Goal: Task Accomplishment & Management: Manage account settings

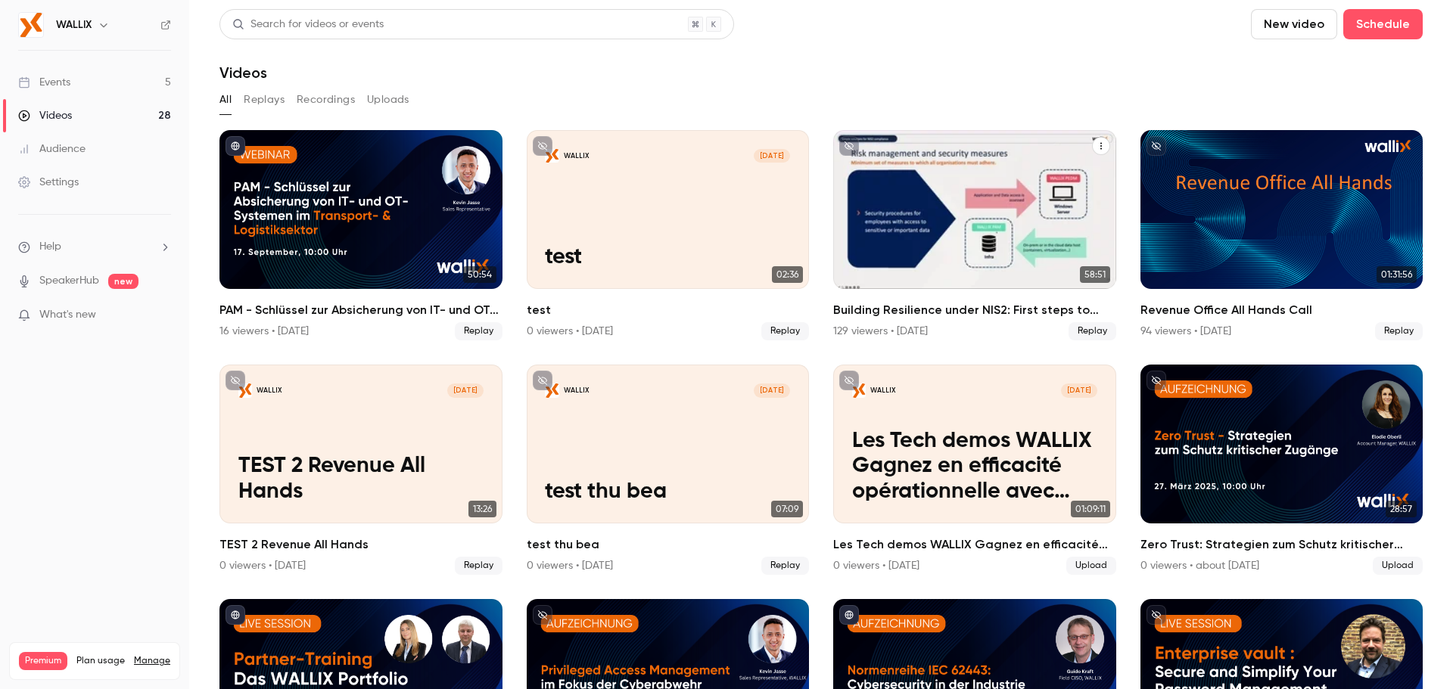
click at [994, 217] on div "Building Resilience under NIS2: First steps to secure your organization" at bounding box center [974, 209] width 283 height 159
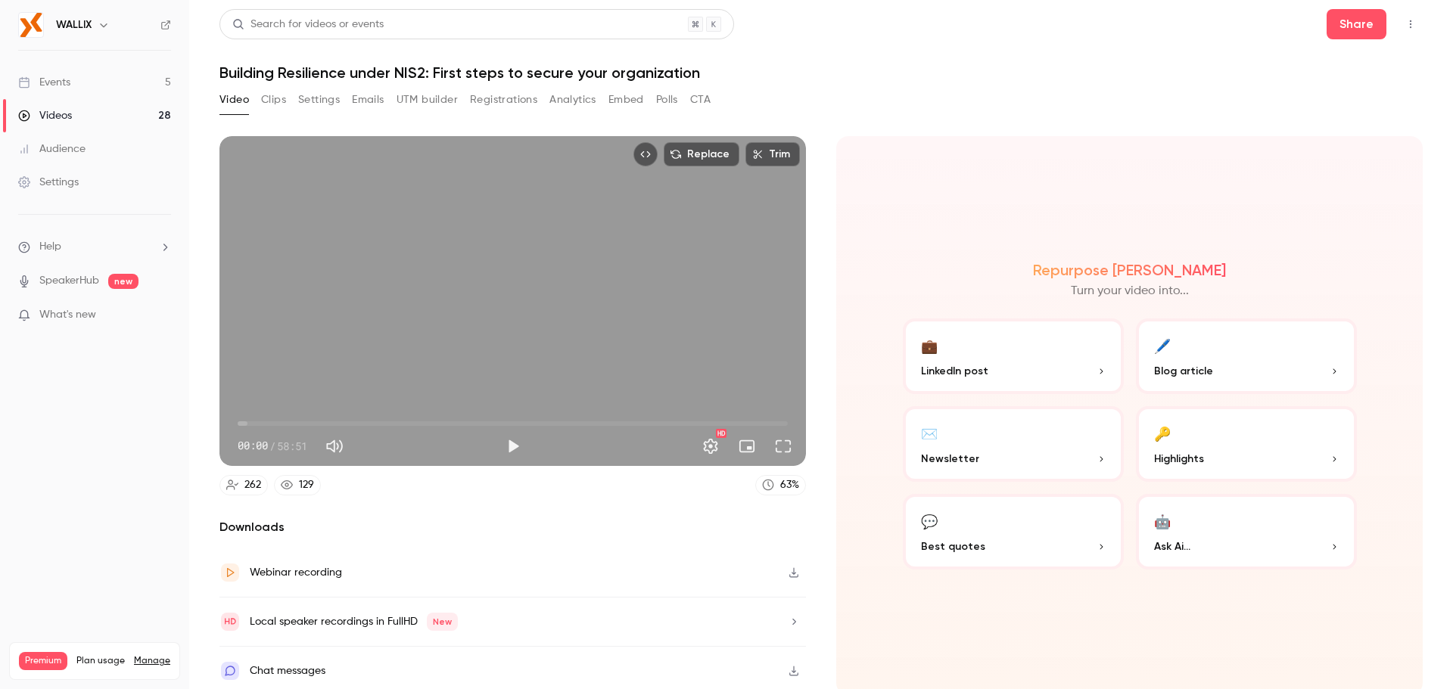
click at [308, 71] on h1 "Building Resilience under NIS2: First steps to secure your organization" at bounding box center [820, 73] width 1203 height 18
copy div "Building Resilience under NIS2: First steps to secure your organization Video C…"
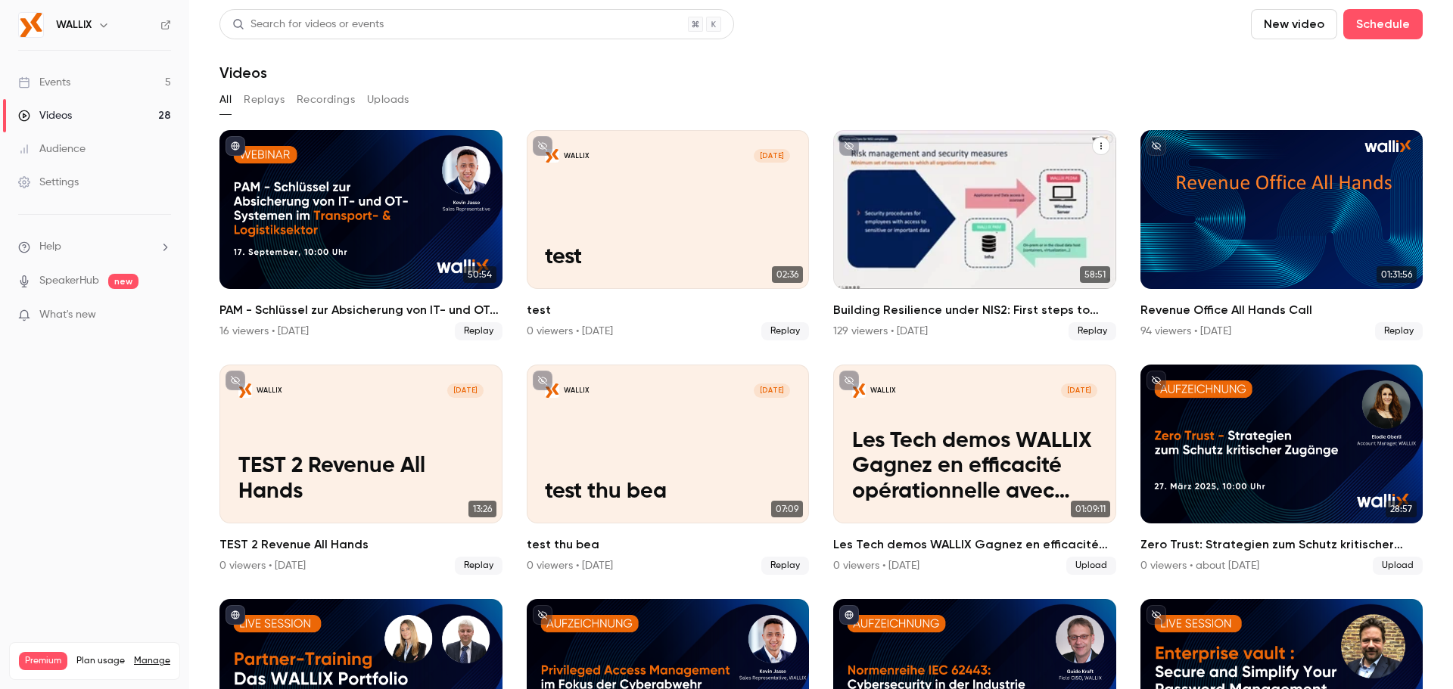
click at [940, 243] on div "Building Resilience under NIS2: First steps to secure your organization" at bounding box center [974, 209] width 283 height 159
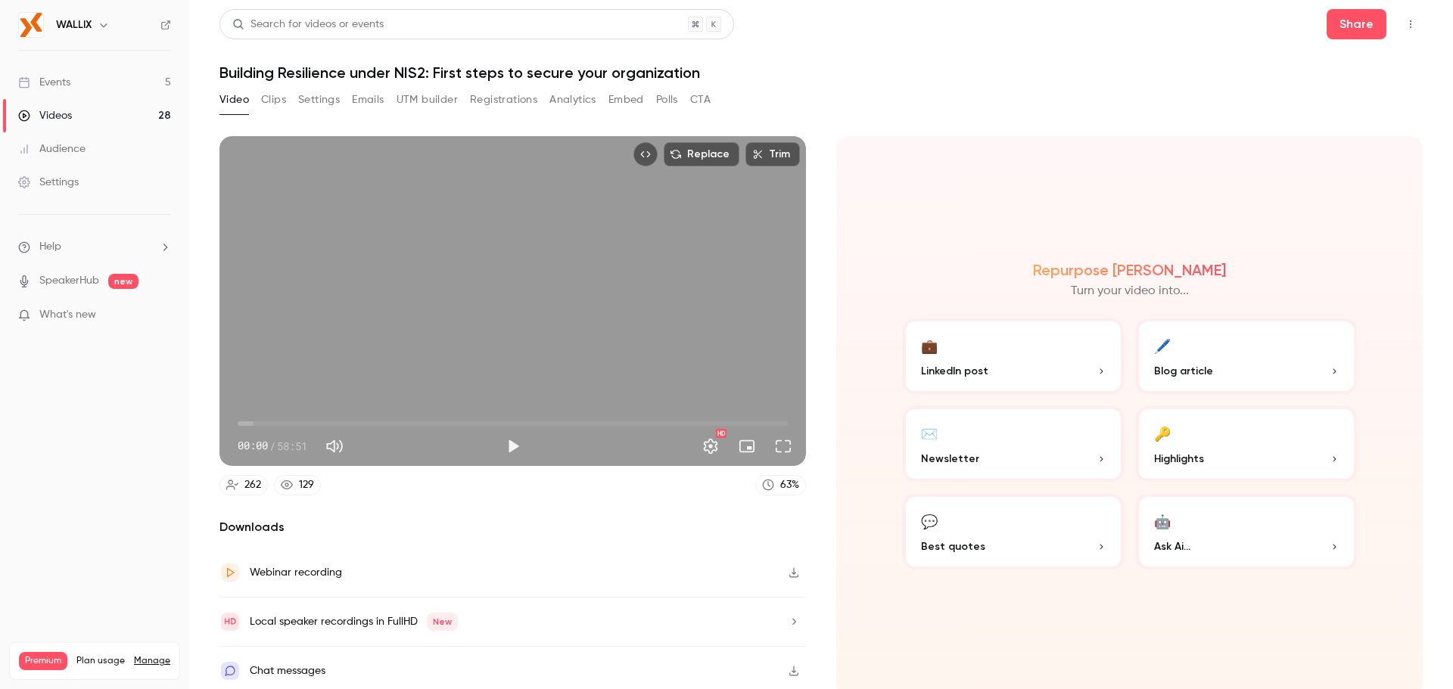
click at [361, 96] on button "Emails" at bounding box center [368, 100] width 32 height 24
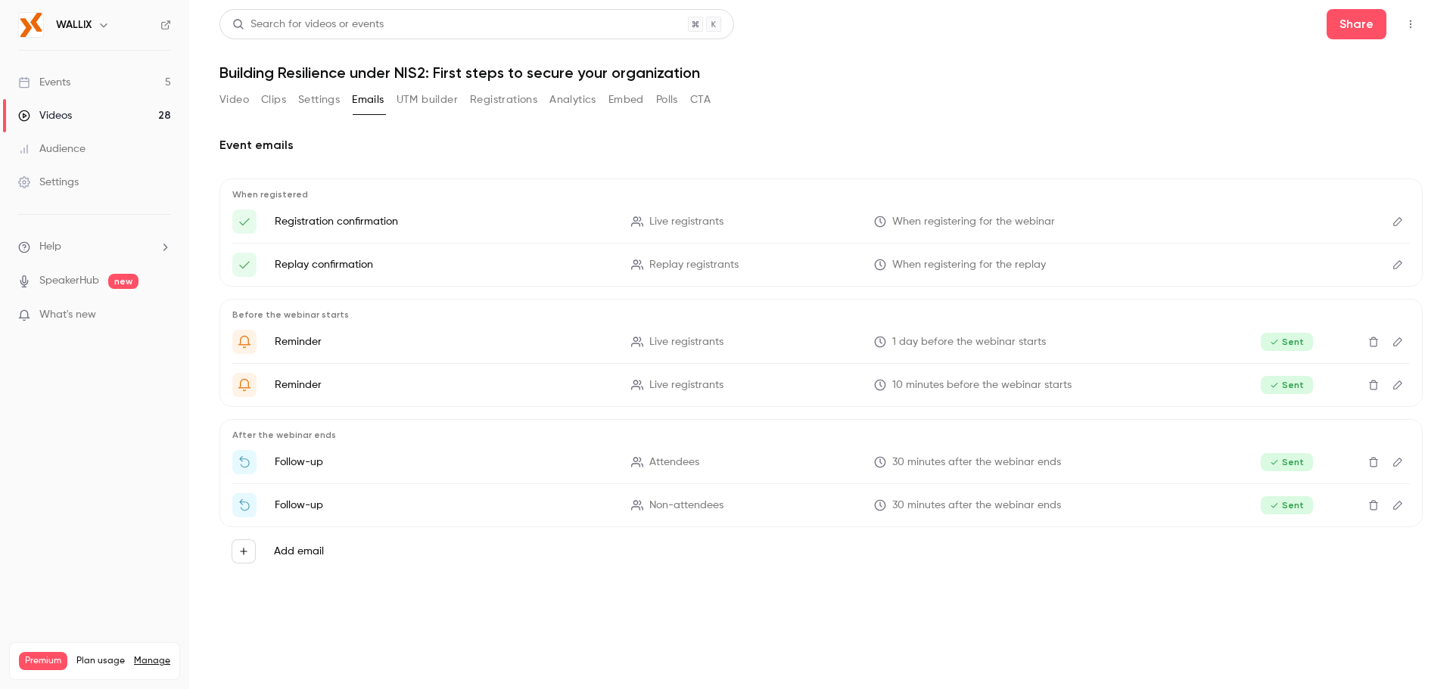
click at [307, 102] on button "Settings" at bounding box center [319, 100] width 42 height 24
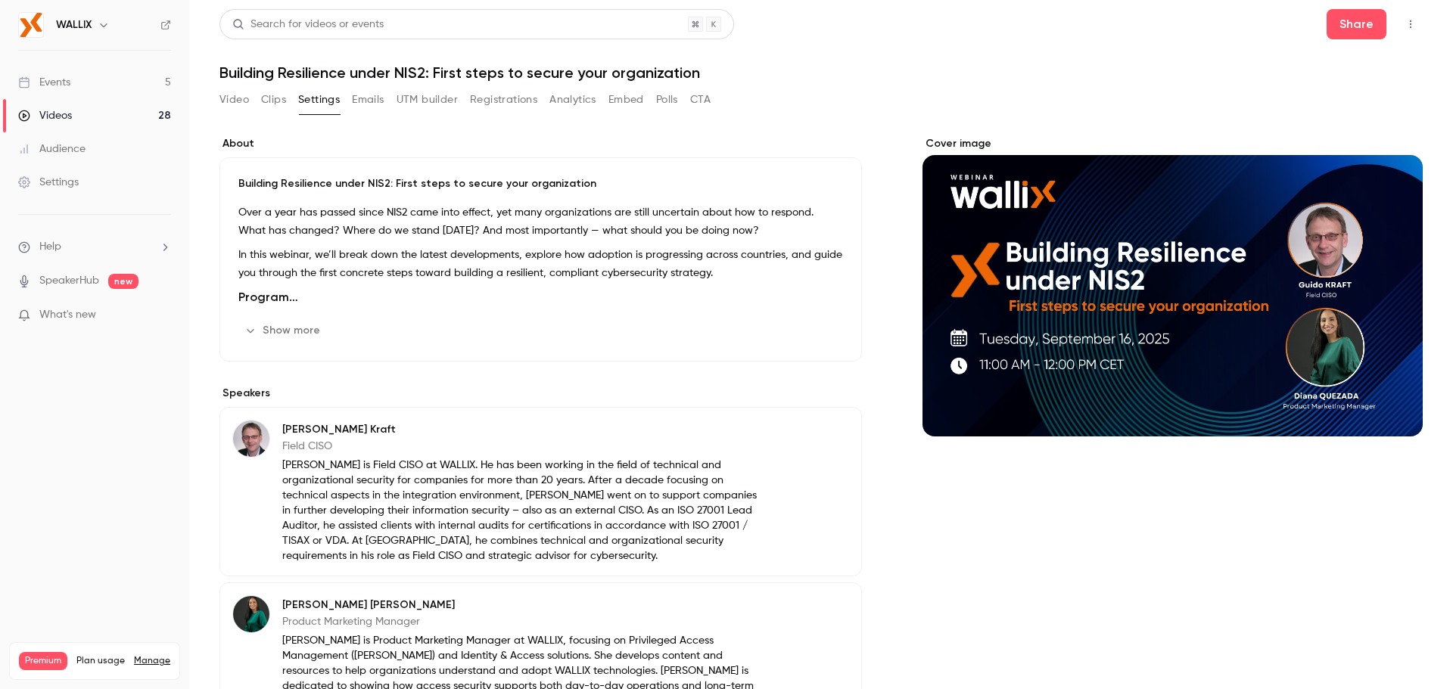
click at [357, 104] on button "Emails" at bounding box center [368, 100] width 32 height 24
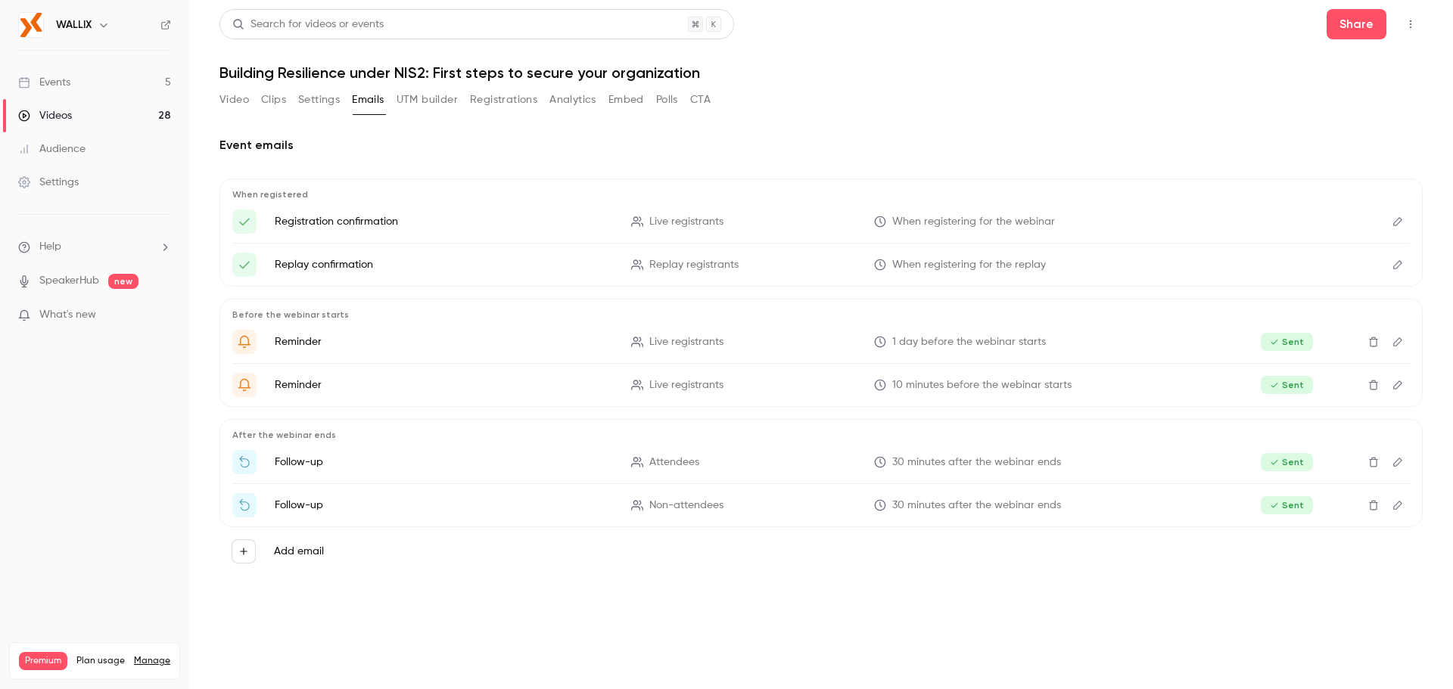
click at [416, 106] on button "UTM builder" at bounding box center [426, 100] width 61 height 24
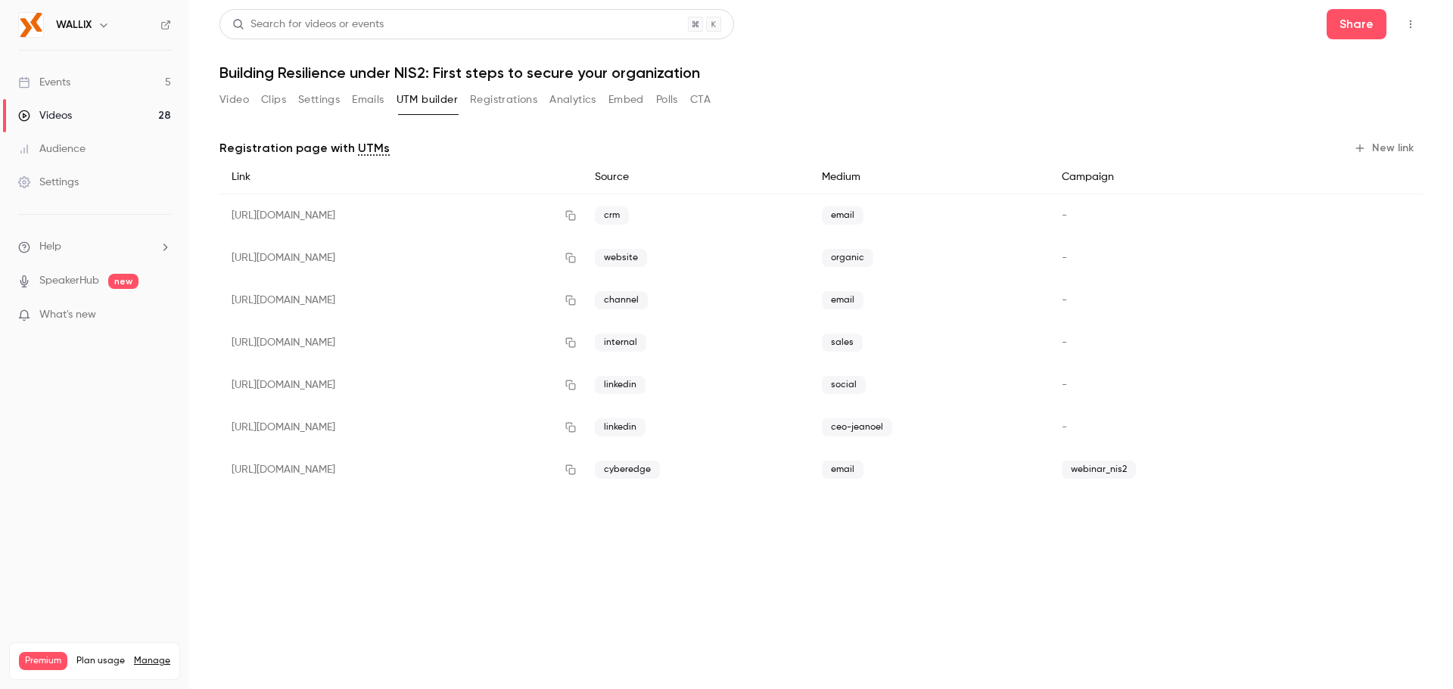
click at [502, 104] on button "Registrations" at bounding box center [503, 100] width 67 height 24
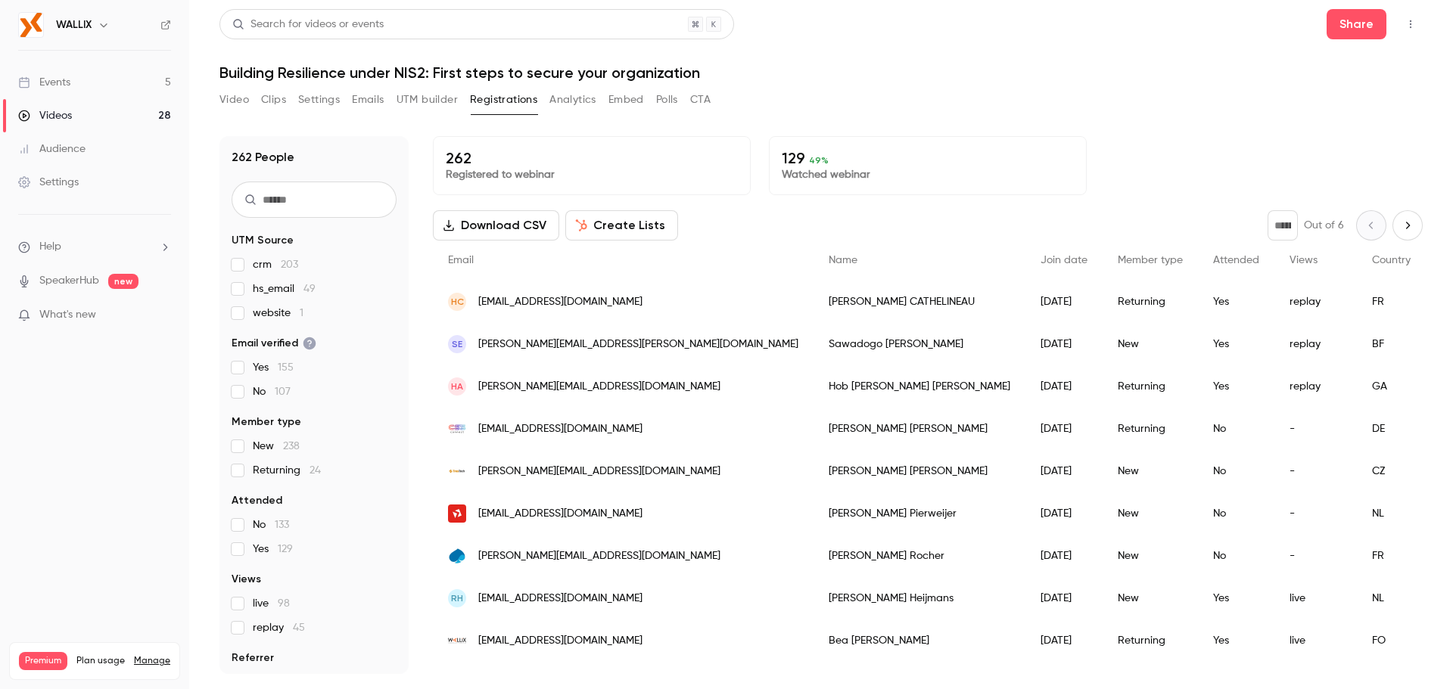
click at [572, 103] on button "Analytics" at bounding box center [572, 100] width 47 height 24
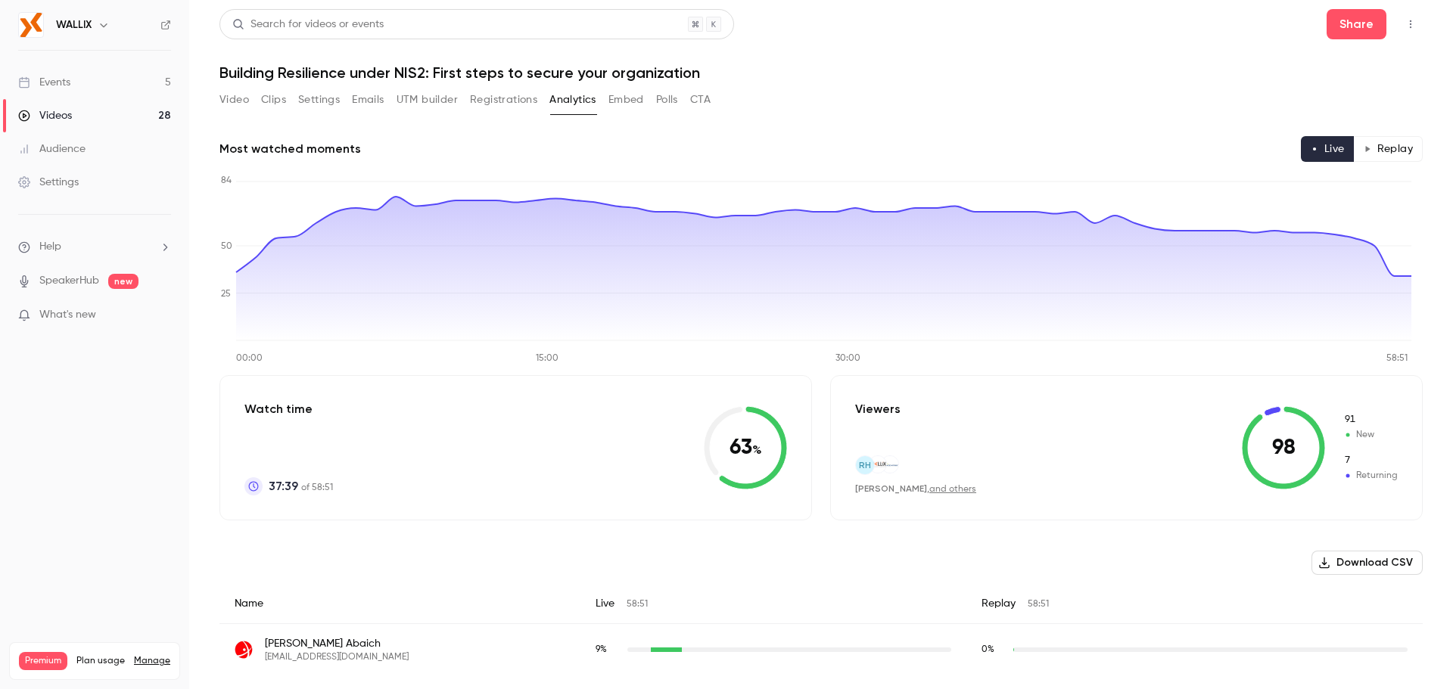
click at [626, 102] on button "Embed" at bounding box center [626, 100] width 36 height 24
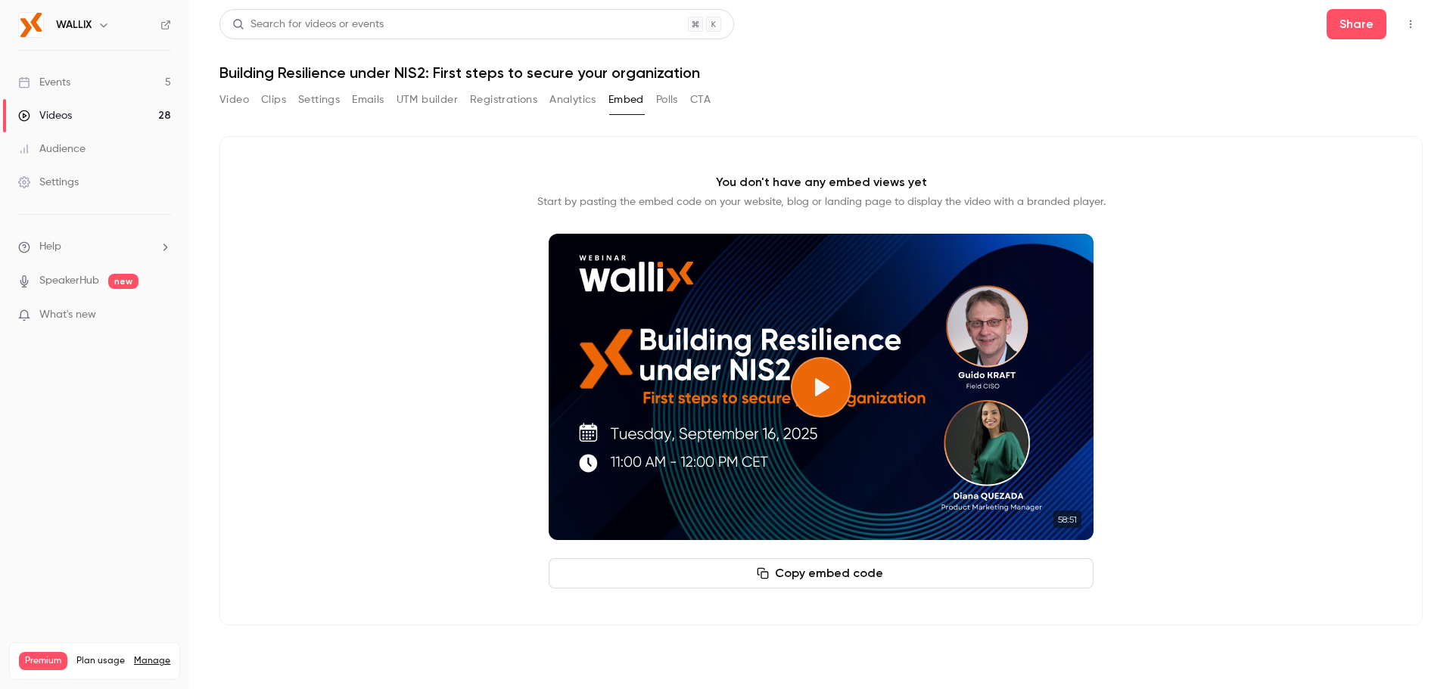
click at [573, 99] on button "Analytics" at bounding box center [572, 100] width 47 height 24
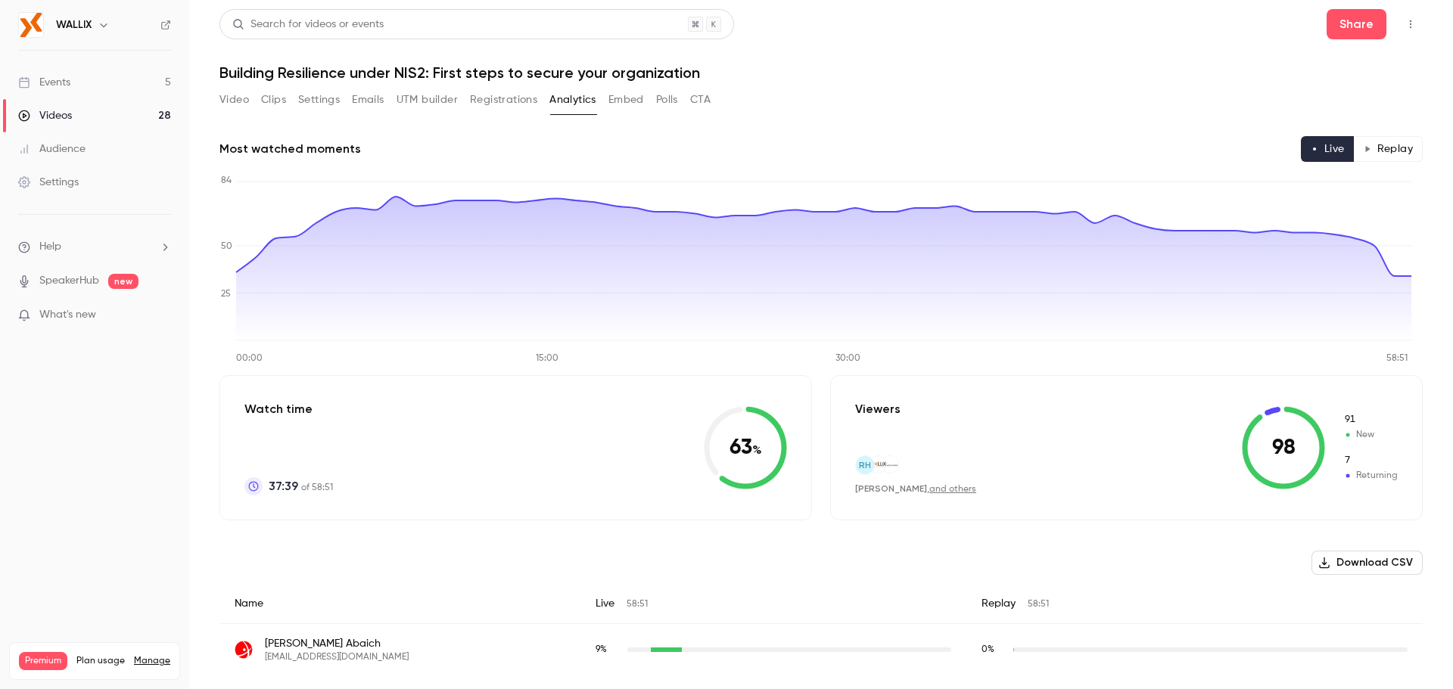
click at [501, 102] on button "Registrations" at bounding box center [503, 100] width 67 height 24
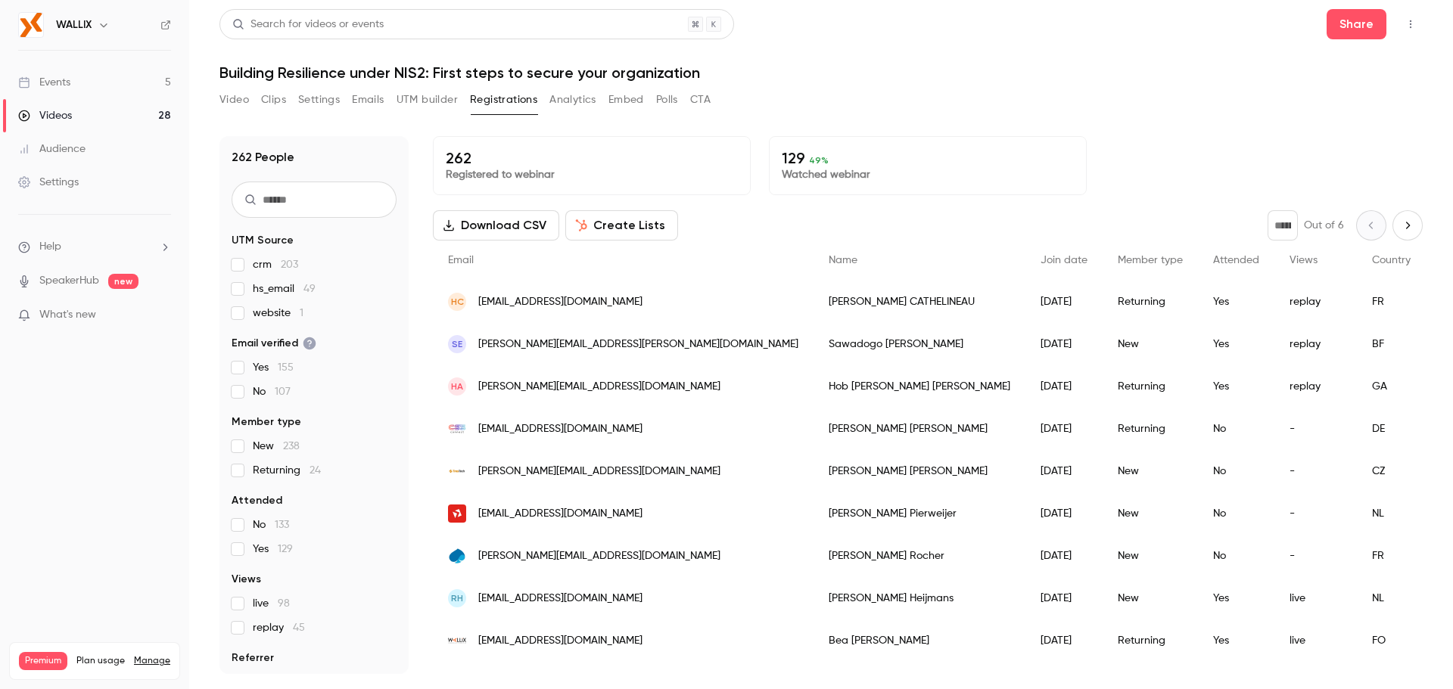
click at [629, 226] on button "Create Lists" at bounding box center [621, 225] width 113 height 30
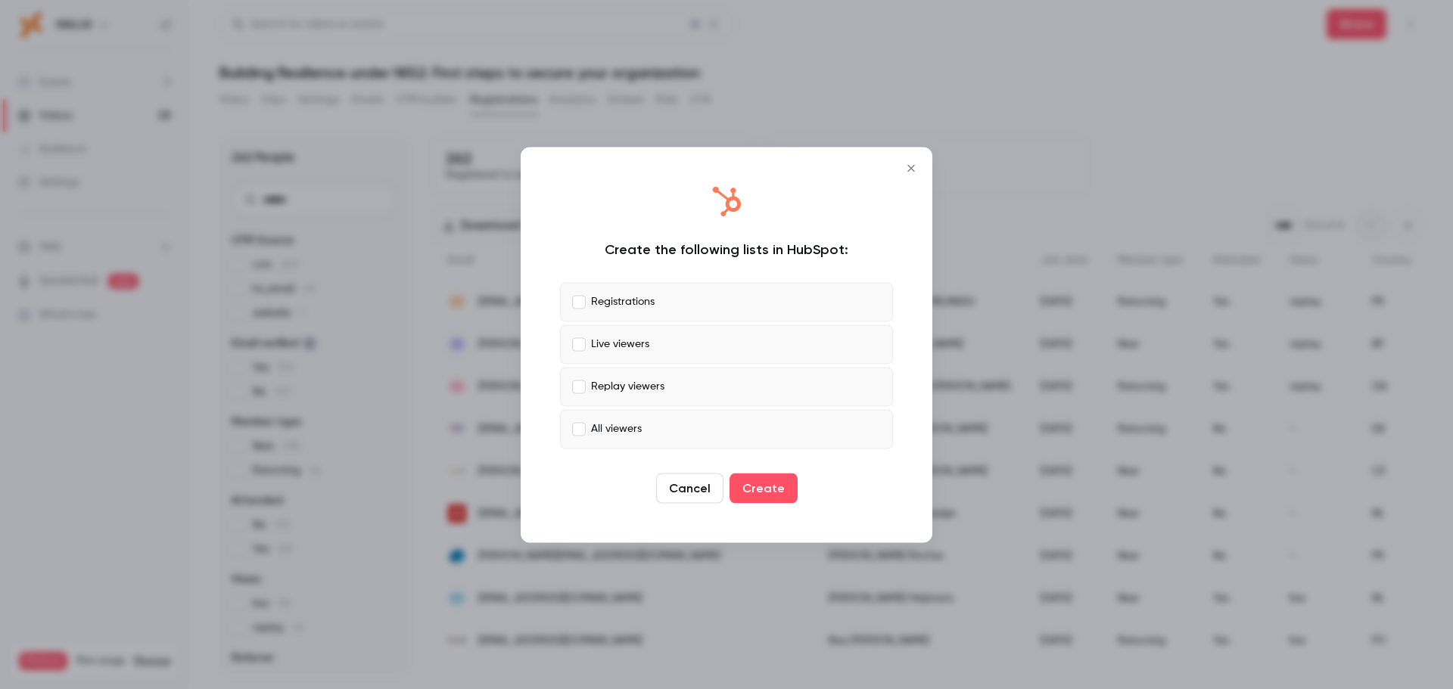
click at [587, 339] on label "Live viewers" at bounding box center [726, 344] width 333 height 39
click at [608, 385] on p "Replay viewers" at bounding box center [627, 387] width 73 height 16
click at [630, 430] on p "All viewers" at bounding box center [616, 429] width 51 height 16
click at [582, 353] on label "Live viewers" at bounding box center [726, 344] width 333 height 39
click at [760, 494] on button "Create" at bounding box center [763, 488] width 68 height 30
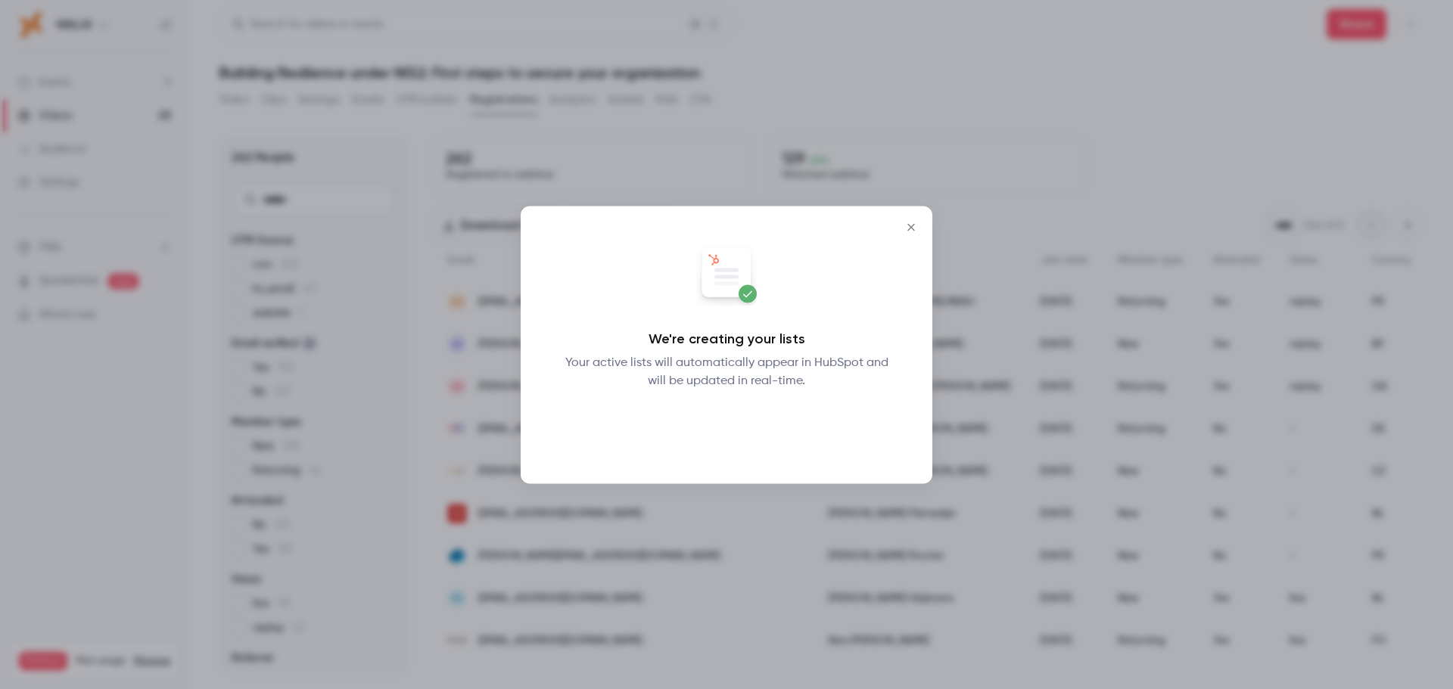
click at [728, 434] on button "Okay" at bounding box center [726, 429] width 55 height 30
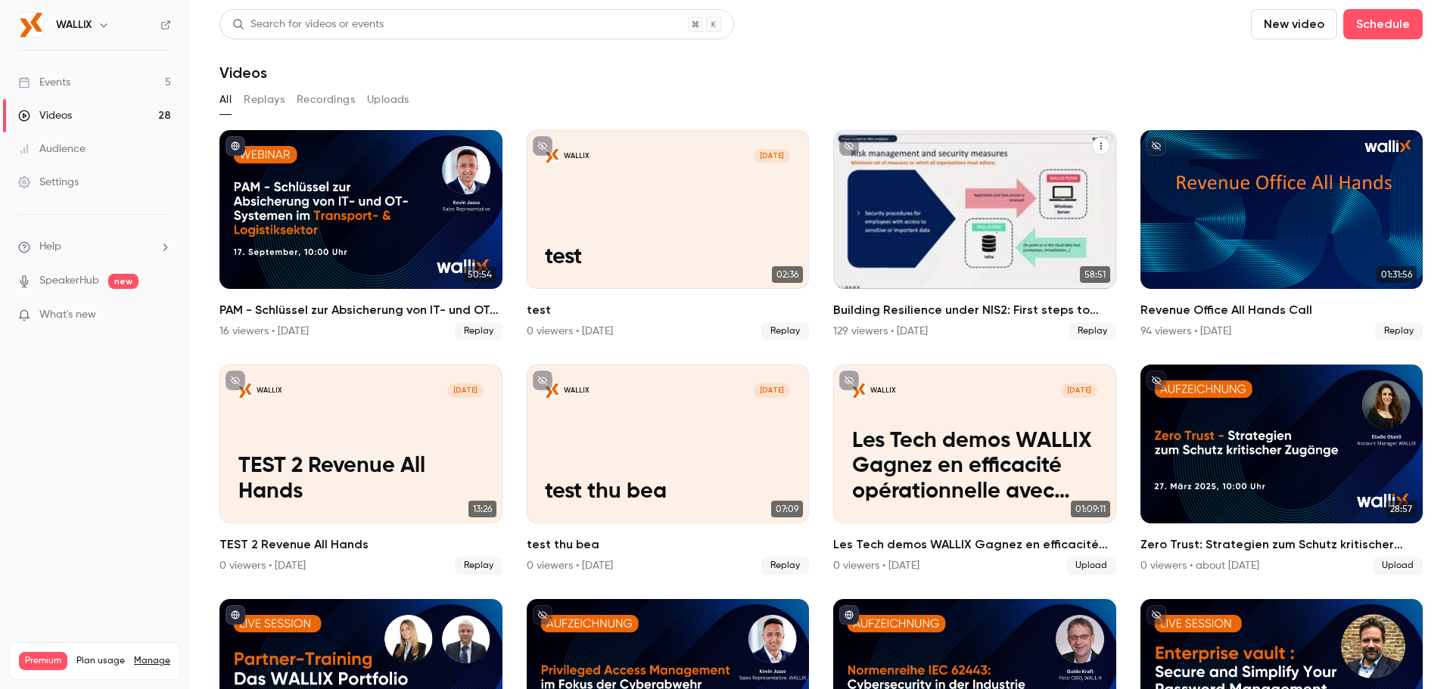
click at [909, 204] on div "Building Resilience under NIS2: First steps to secure your organization" at bounding box center [974, 209] width 283 height 159
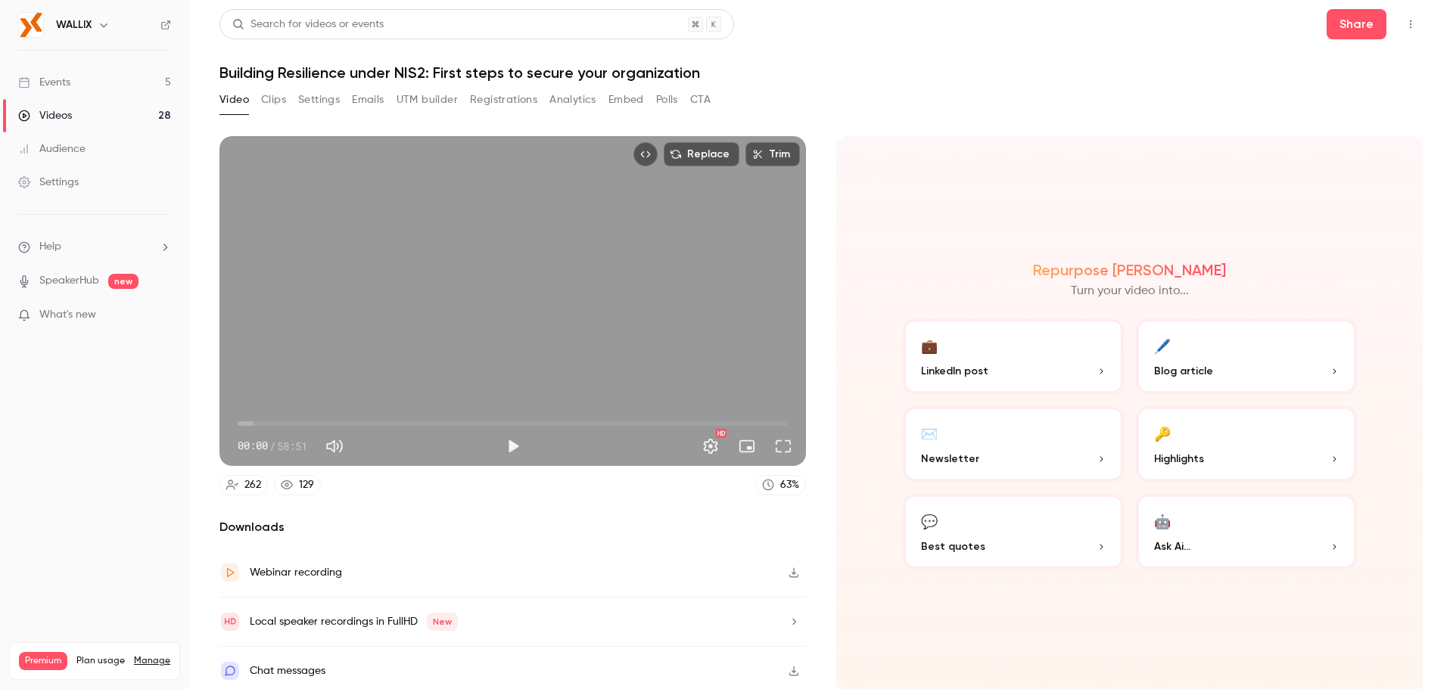
click at [589, 104] on button "Analytics" at bounding box center [572, 100] width 47 height 24
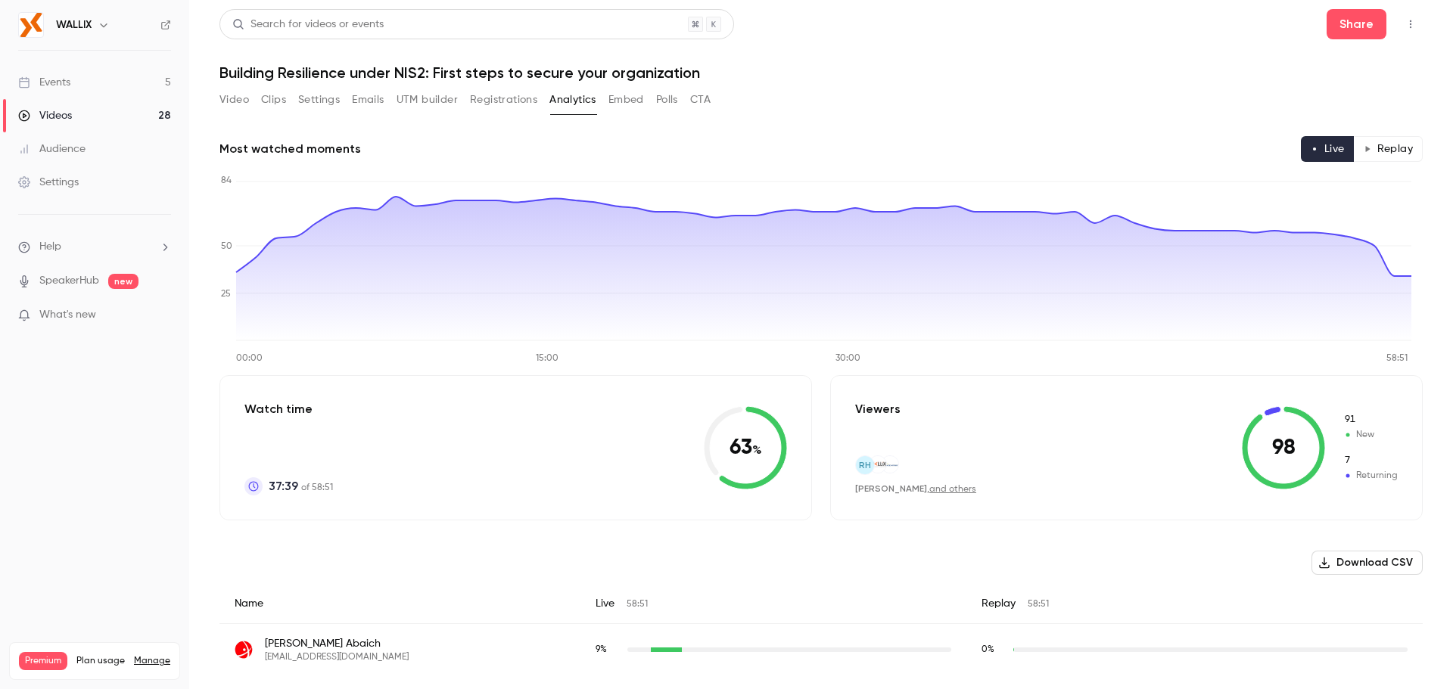
click at [642, 101] on button "Embed" at bounding box center [626, 100] width 36 height 24
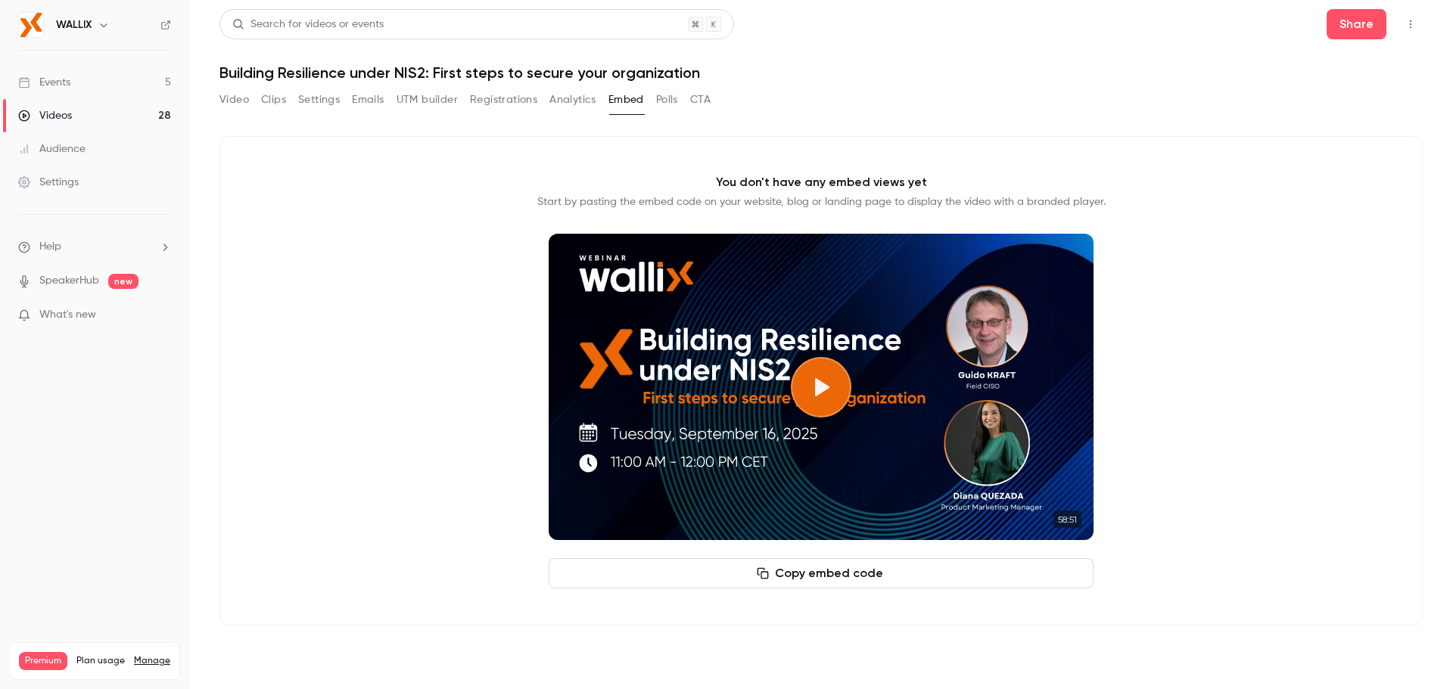
click at [664, 102] on button "Polls" at bounding box center [667, 100] width 22 height 24
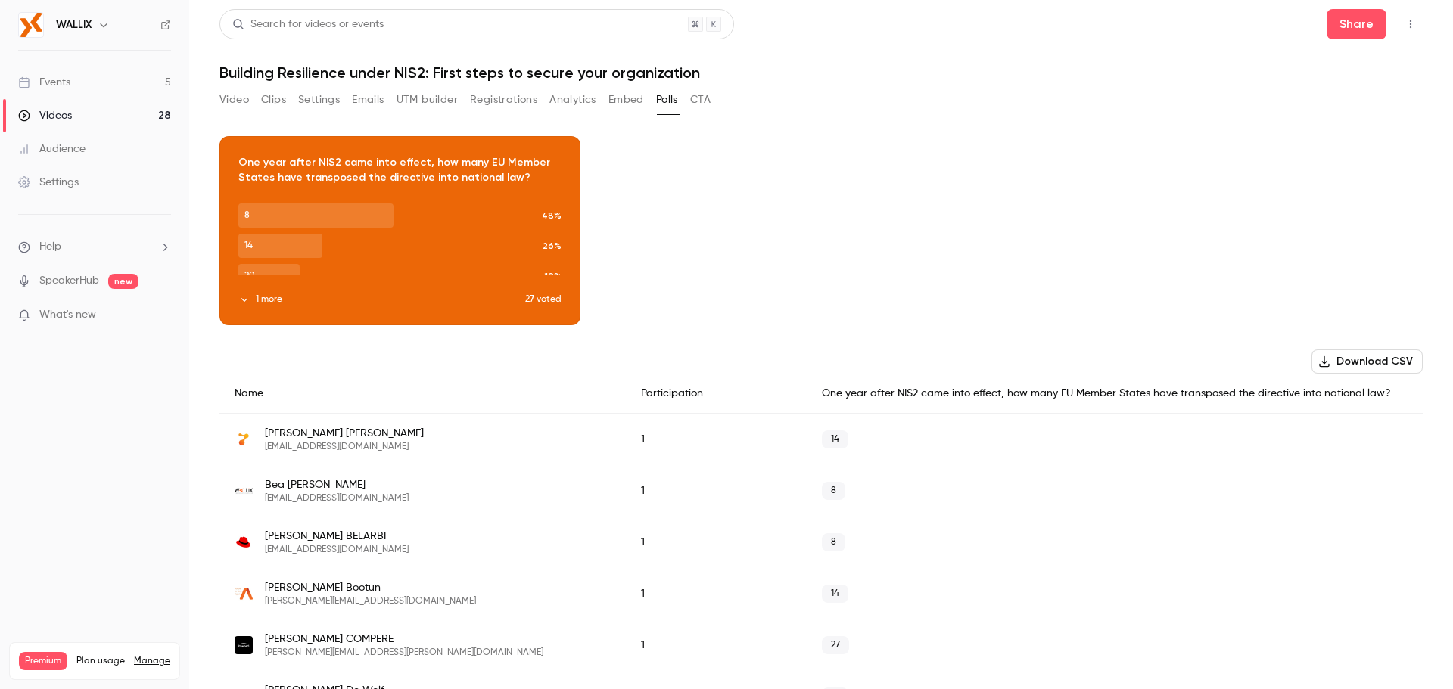
click at [701, 99] on button "CTA" at bounding box center [700, 100] width 20 height 24
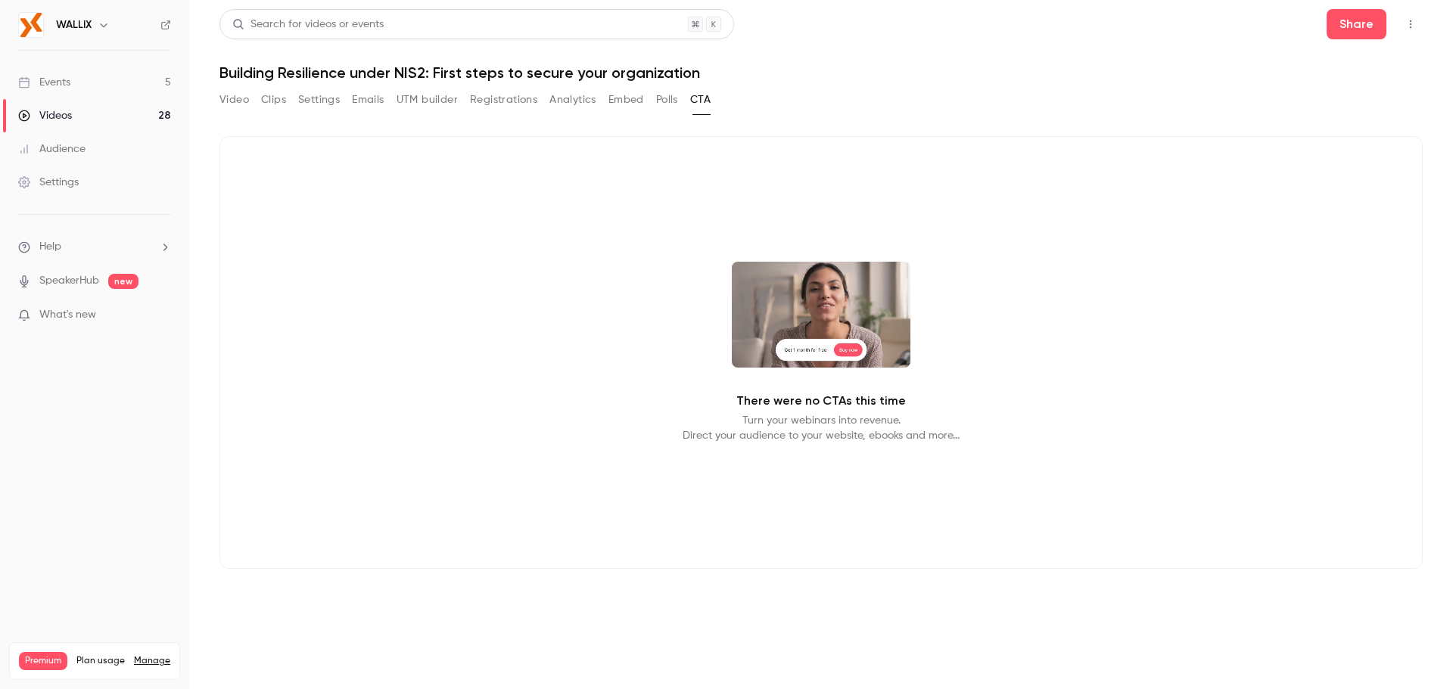
click at [496, 98] on button "Registrations" at bounding box center [503, 100] width 67 height 24
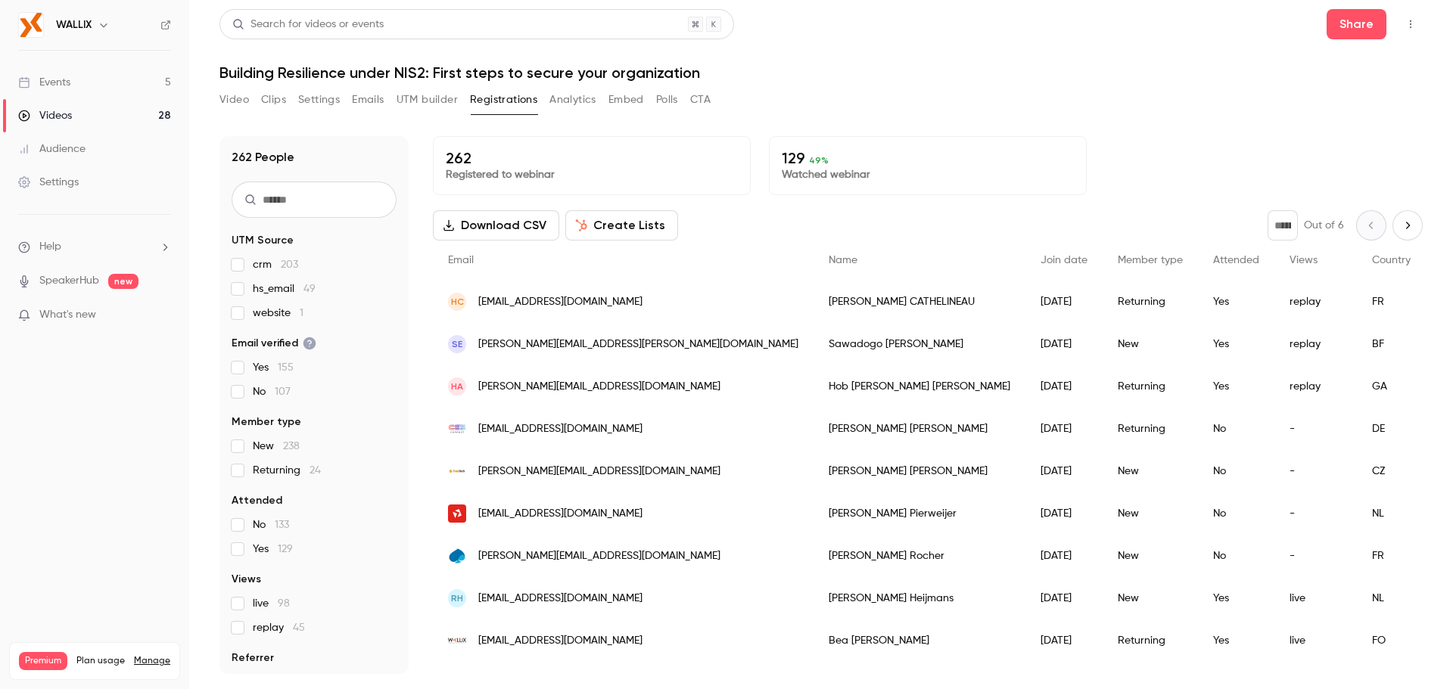
click at [449, 104] on button "UTM builder" at bounding box center [426, 100] width 61 height 24
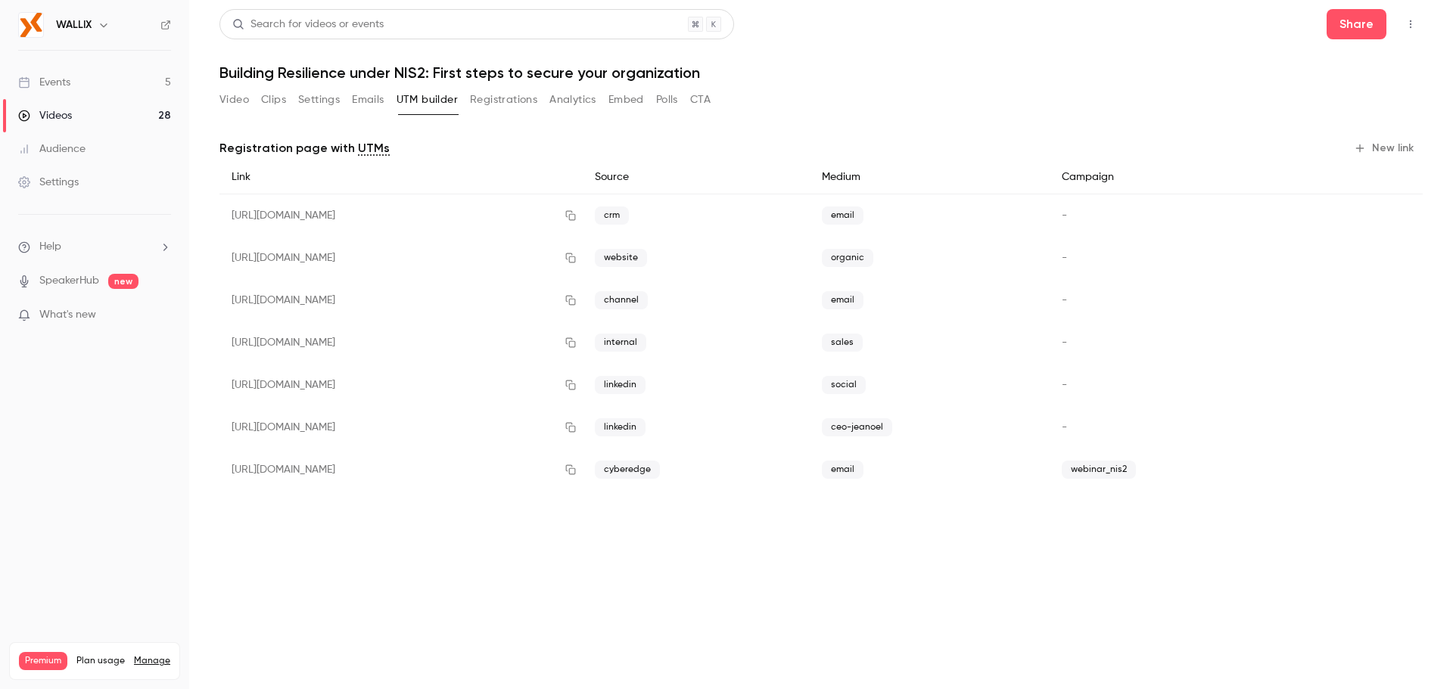
click at [374, 105] on button "Emails" at bounding box center [368, 100] width 32 height 24
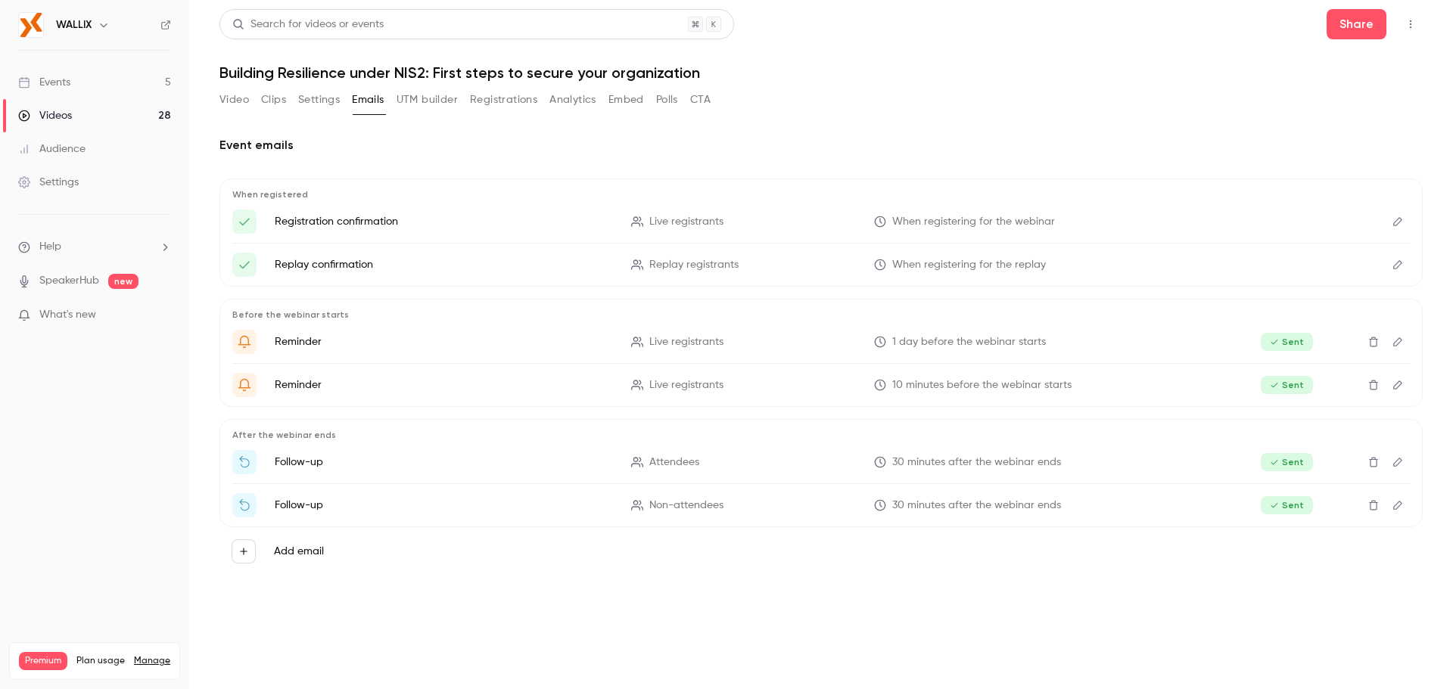
click at [478, 99] on button "Registrations" at bounding box center [503, 100] width 67 height 24
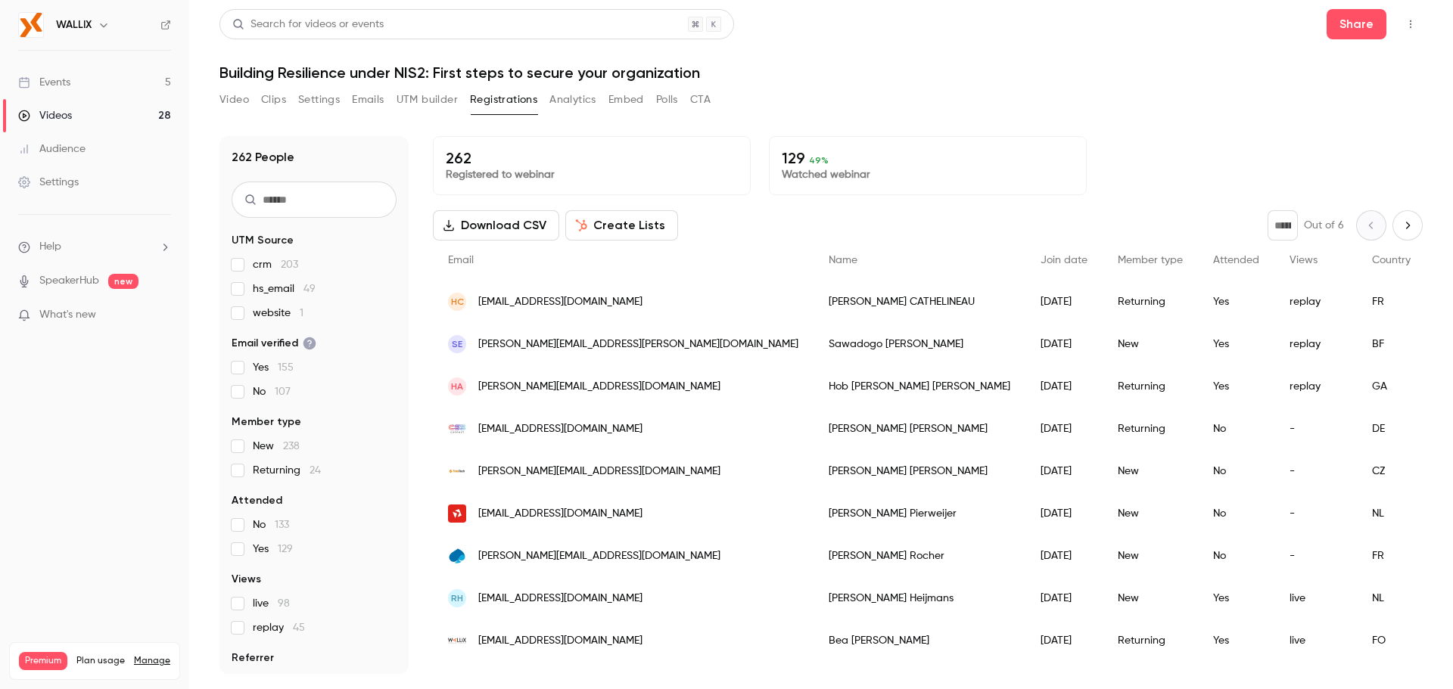
click at [623, 222] on button "Create Lists" at bounding box center [621, 225] width 113 height 30
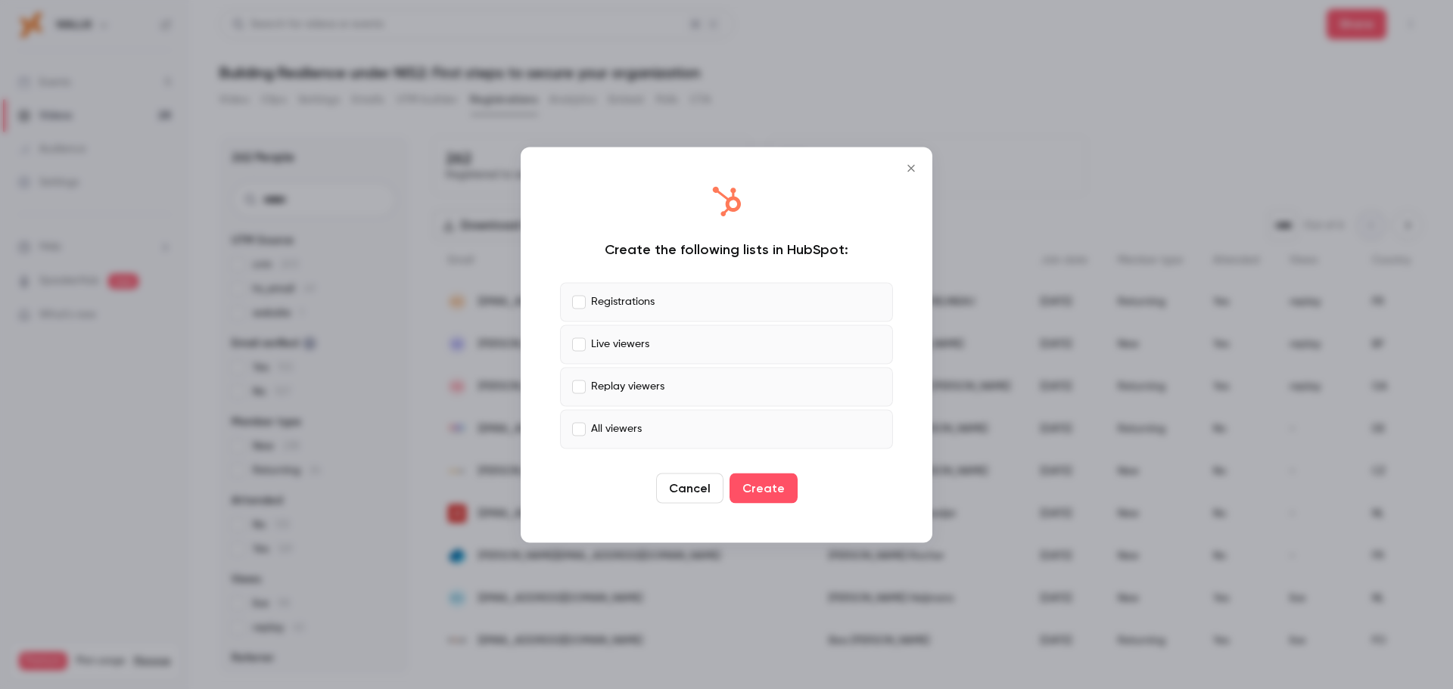
click at [580, 300] on label "Registrations" at bounding box center [726, 301] width 333 height 39
click at [571, 340] on label "Live viewers" at bounding box center [726, 344] width 333 height 39
click at [760, 496] on button "Create" at bounding box center [763, 488] width 68 height 30
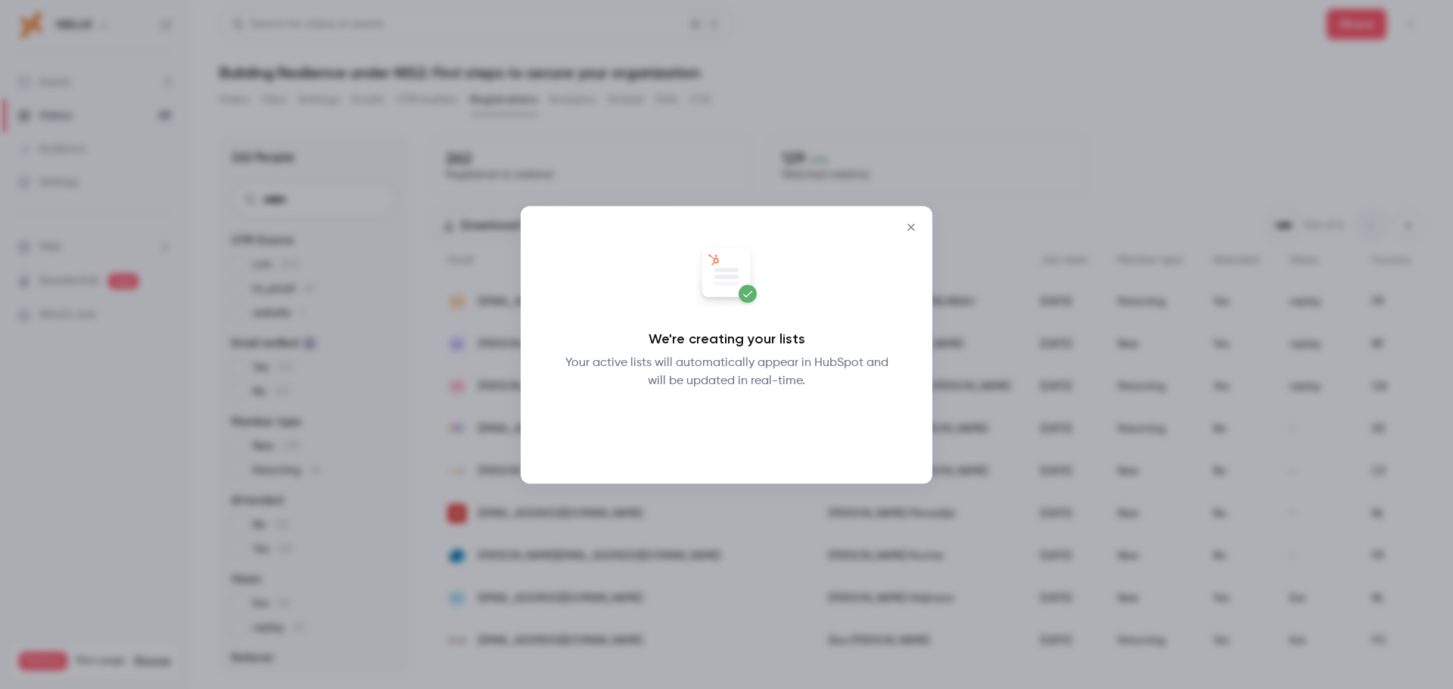
click at [728, 437] on button "Okay" at bounding box center [726, 429] width 55 height 30
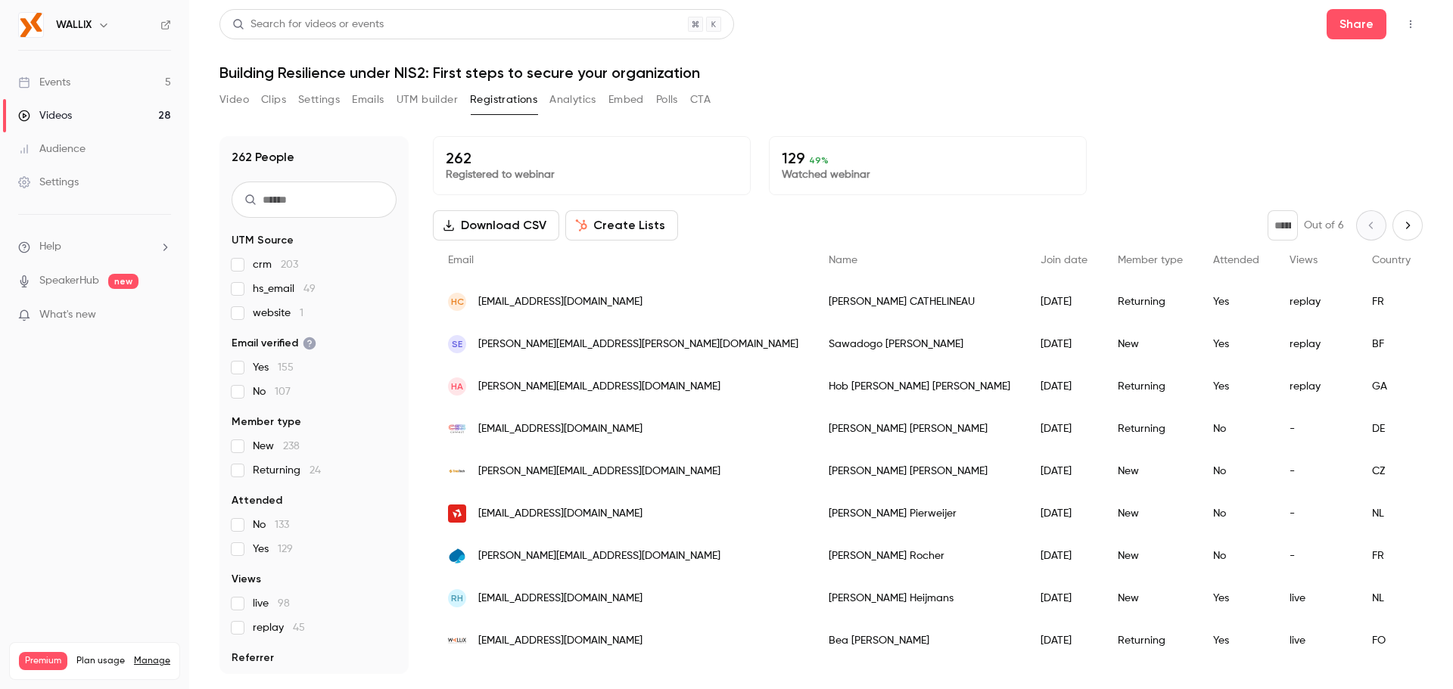
click at [1289, 263] on span "Views" at bounding box center [1303, 260] width 28 height 11
click at [636, 232] on button "Create Lists" at bounding box center [621, 225] width 113 height 30
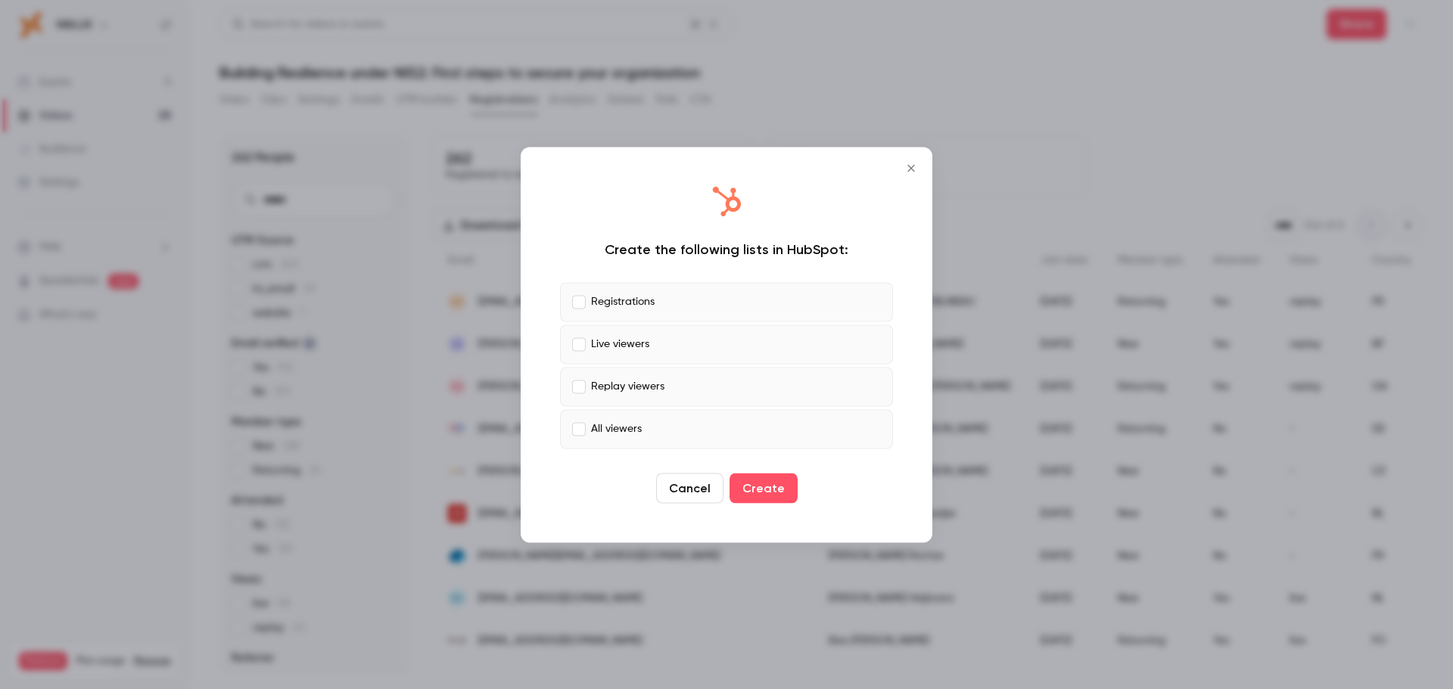
click at [680, 485] on button "Cancel" at bounding box center [689, 488] width 67 height 30
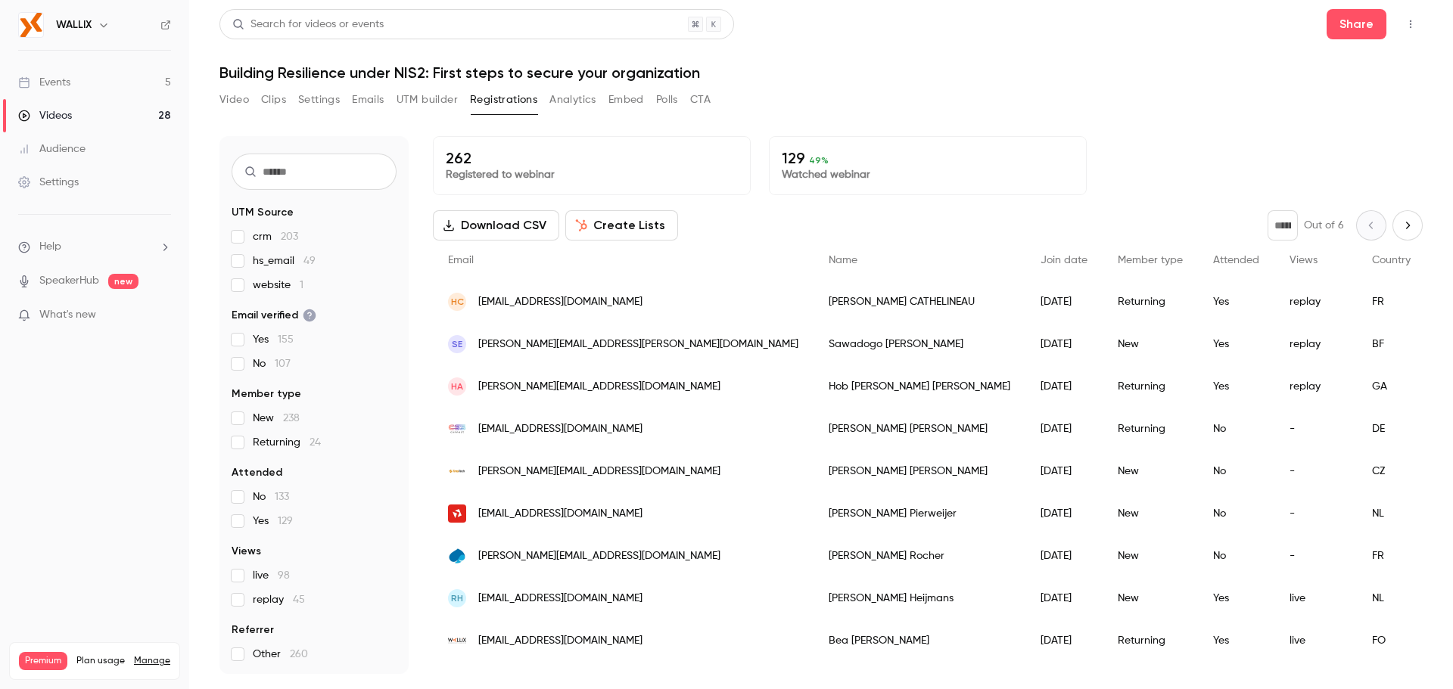
click at [421, 103] on button "UTM builder" at bounding box center [426, 100] width 61 height 24
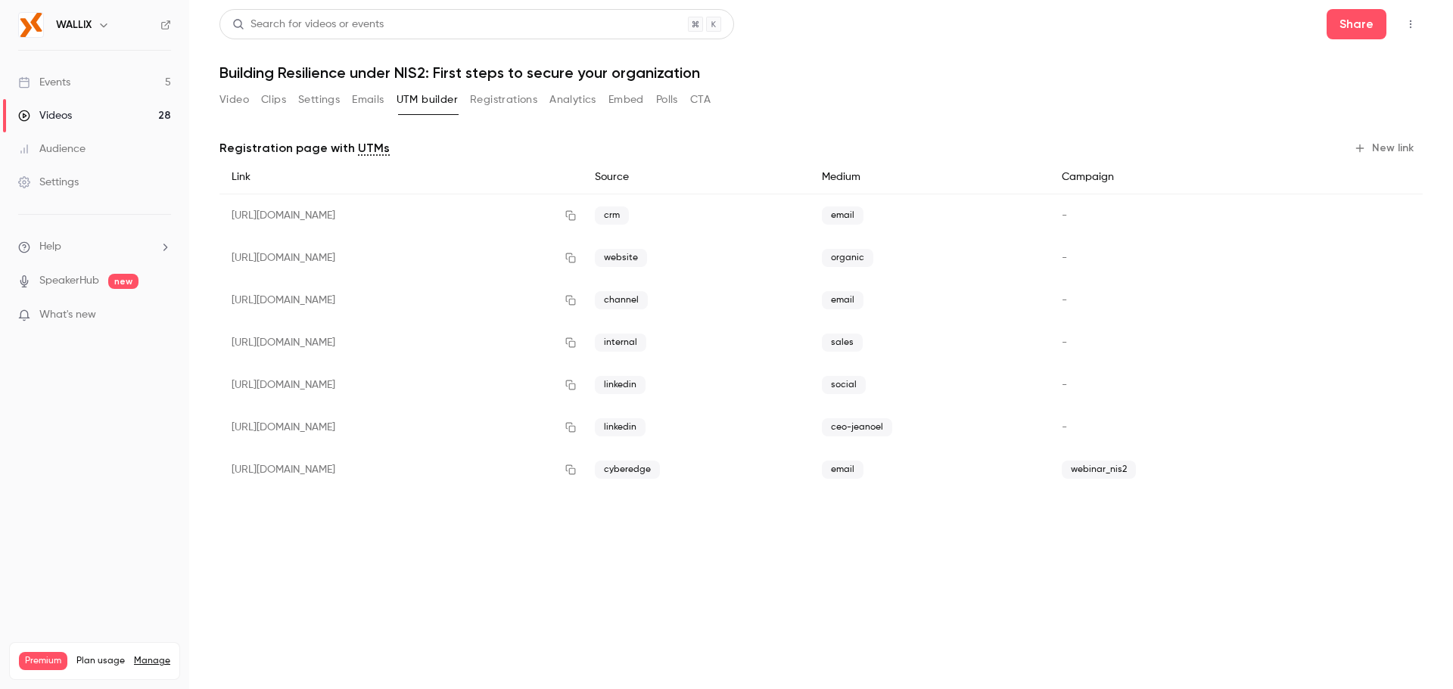
click at [522, 105] on button "Registrations" at bounding box center [503, 100] width 67 height 24
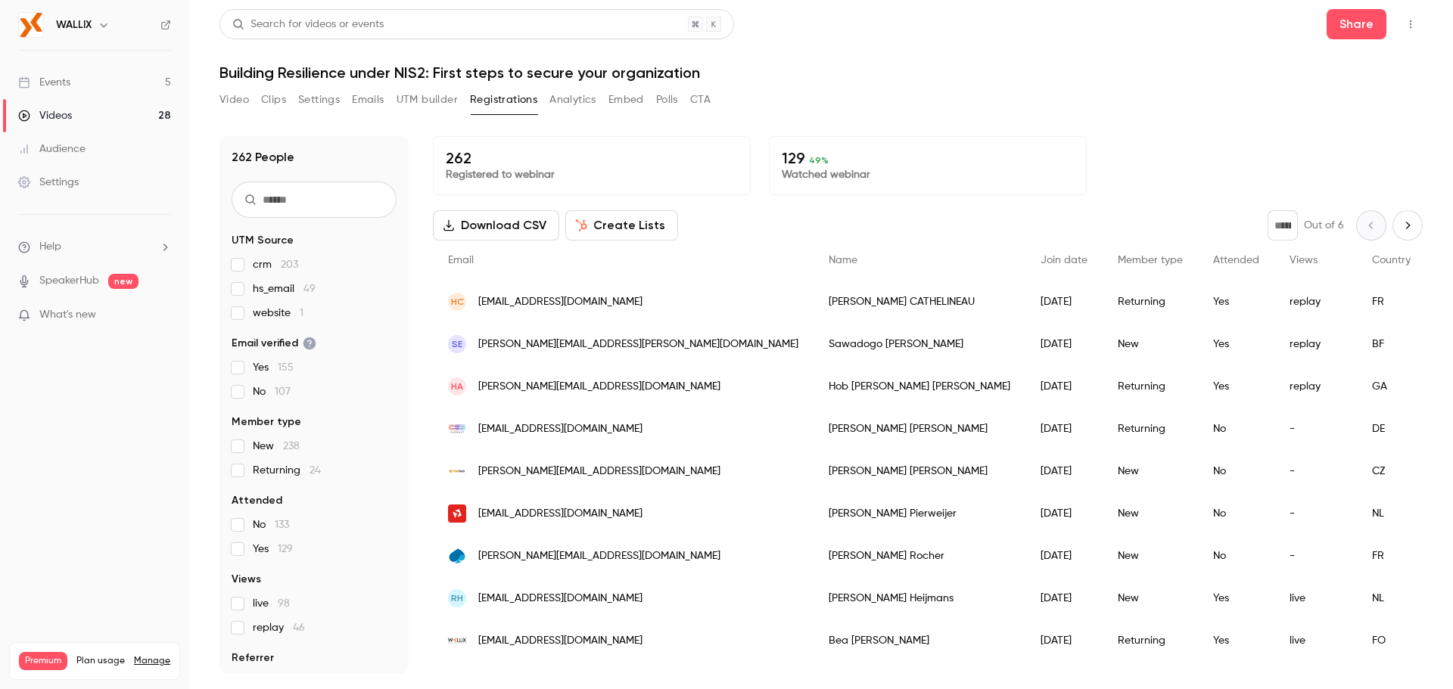
click at [536, 237] on button "Download CSV" at bounding box center [496, 225] width 126 height 30
click at [70, 185] on div "Settings" at bounding box center [48, 182] width 61 height 15
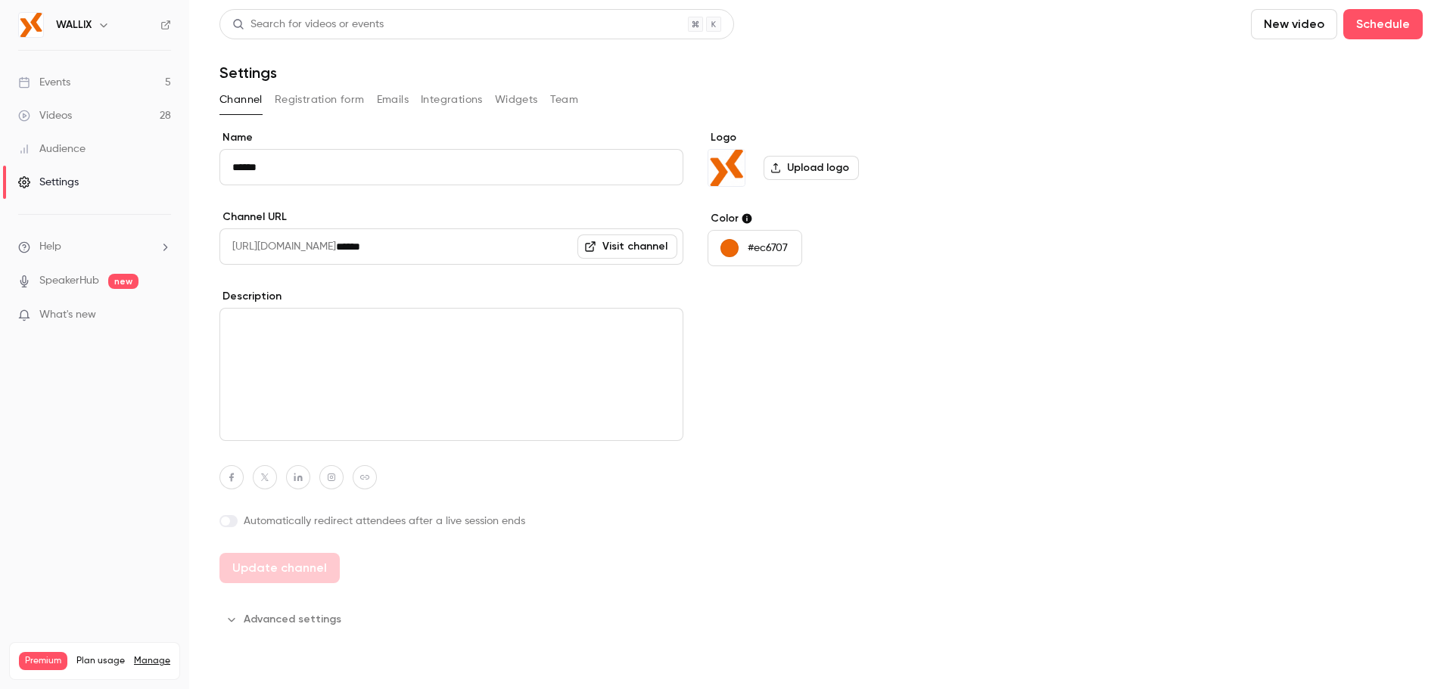
click at [307, 92] on button "Registration form" at bounding box center [320, 100] width 90 height 24
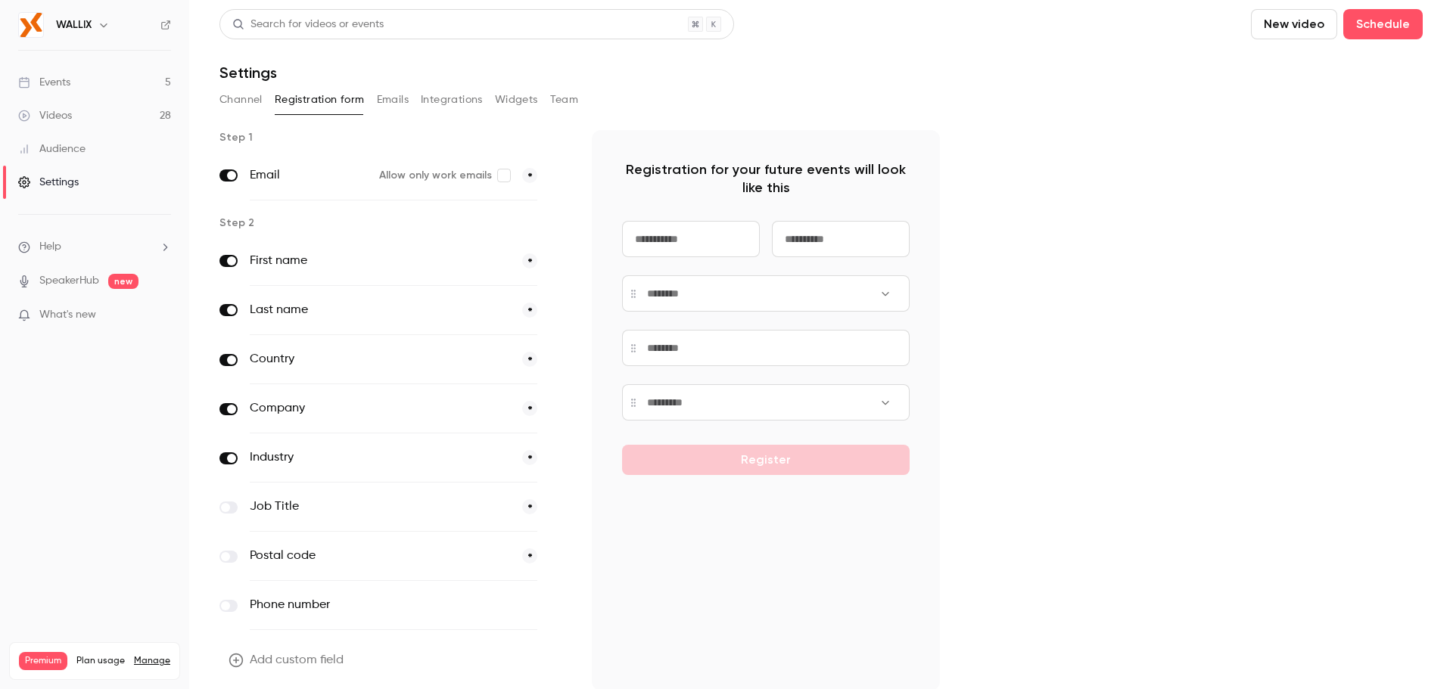
click at [399, 95] on button "Emails" at bounding box center [393, 100] width 32 height 24
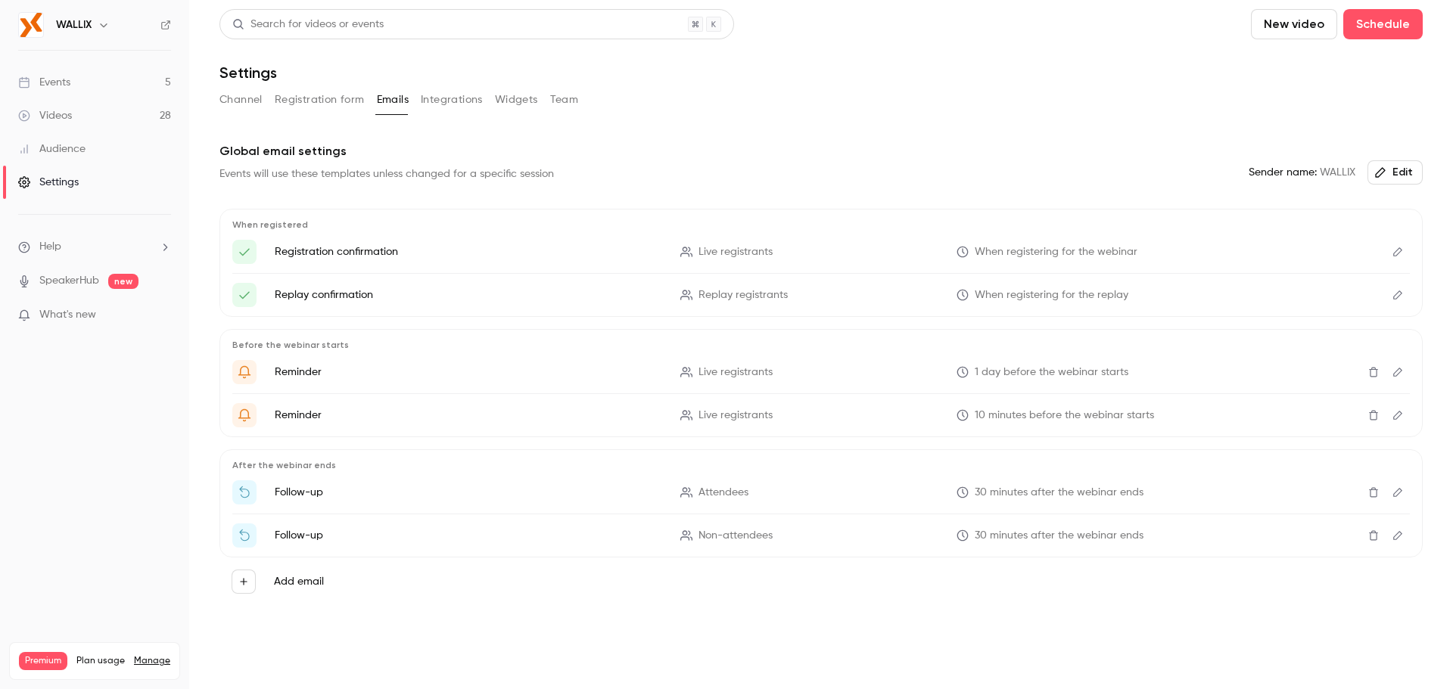
click at [335, 95] on button "Registration form" at bounding box center [320, 100] width 90 height 24
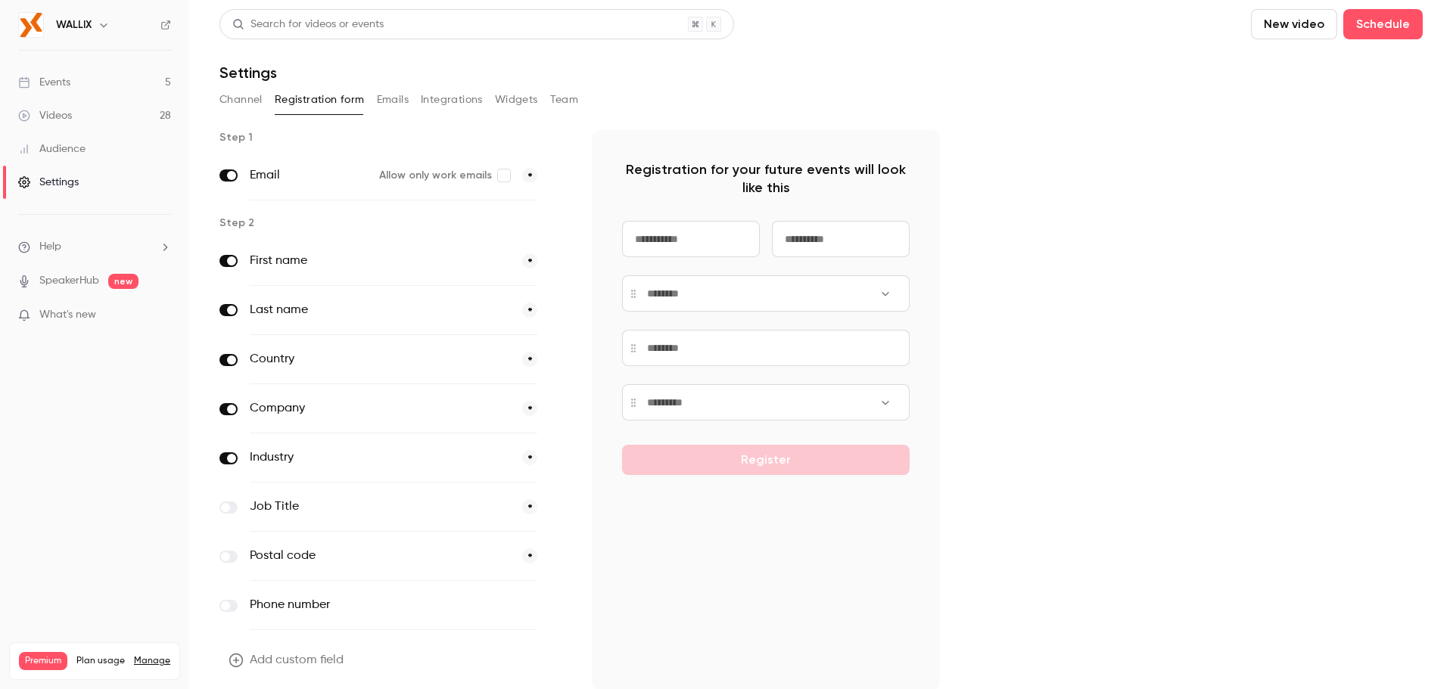
click at [388, 97] on button "Emails" at bounding box center [393, 100] width 32 height 24
